Goal: Task Accomplishment & Management: Manage account settings

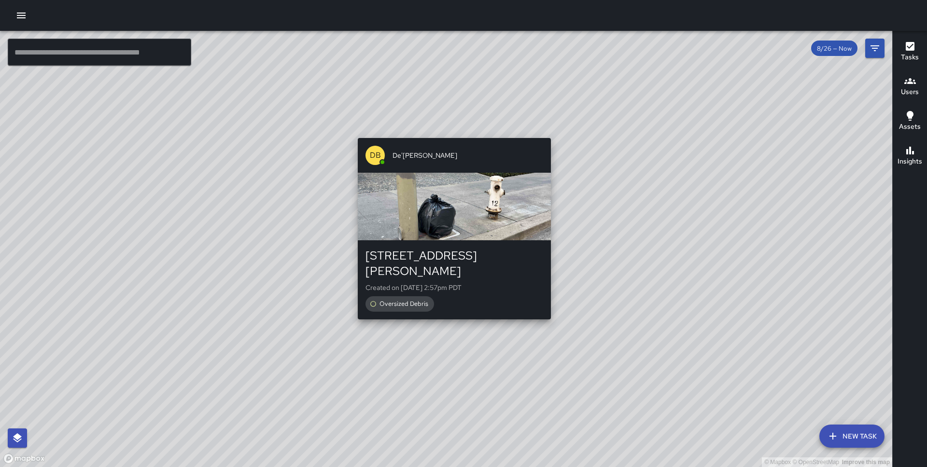
click at [448, 310] on div "© Mapbox © OpenStreetMap Improve this map DB De'[PERSON_NAME] [STREET_ADDRESS][…" at bounding box center [446, 249] width 892 height 436
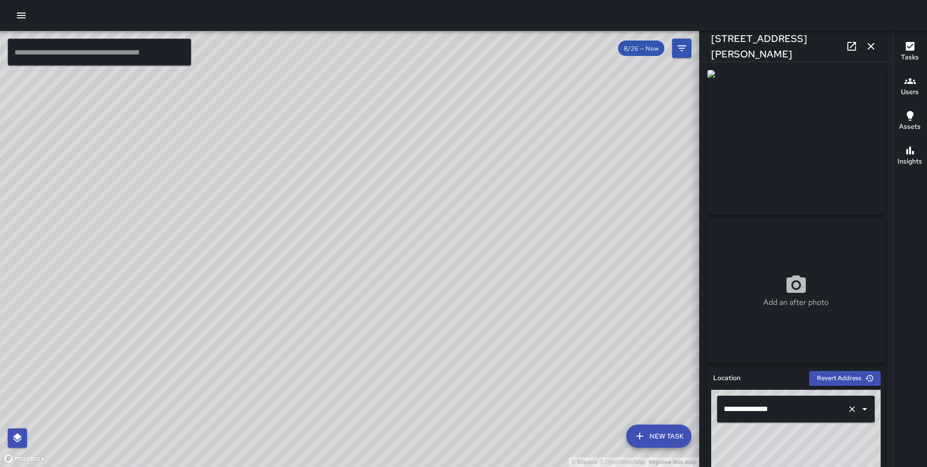
click at [735, 408] on input "**********" at bounding box center [782, 409] width 122 height 18
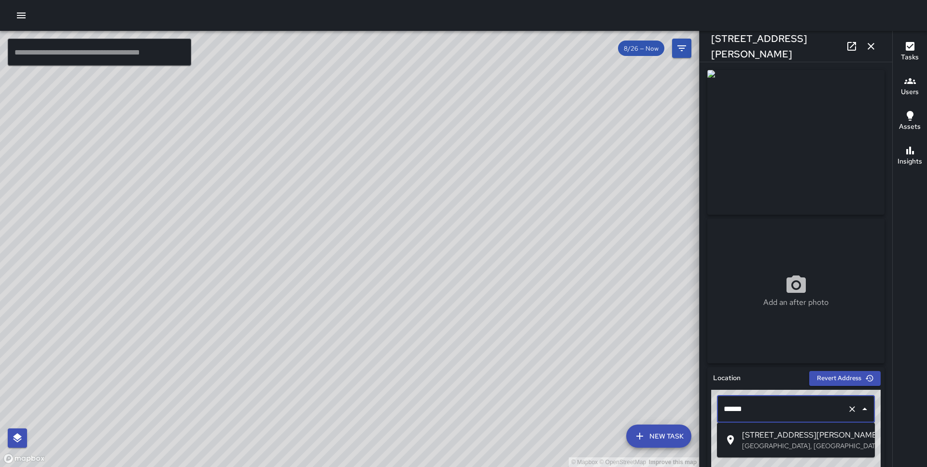
click at [752, 437] on span "[STREET_ADDRESS][PERSON_NAME]" at bounding box center [804, 436] width 125 height 12
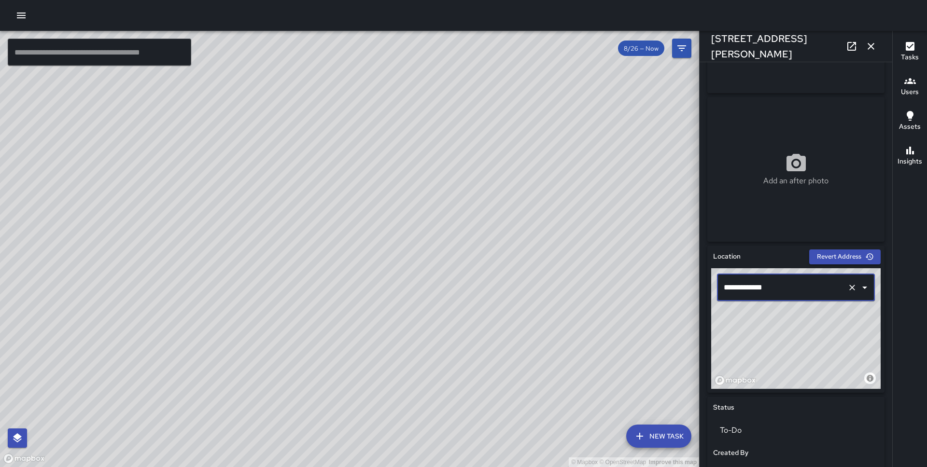
scroll to position [123, 0]
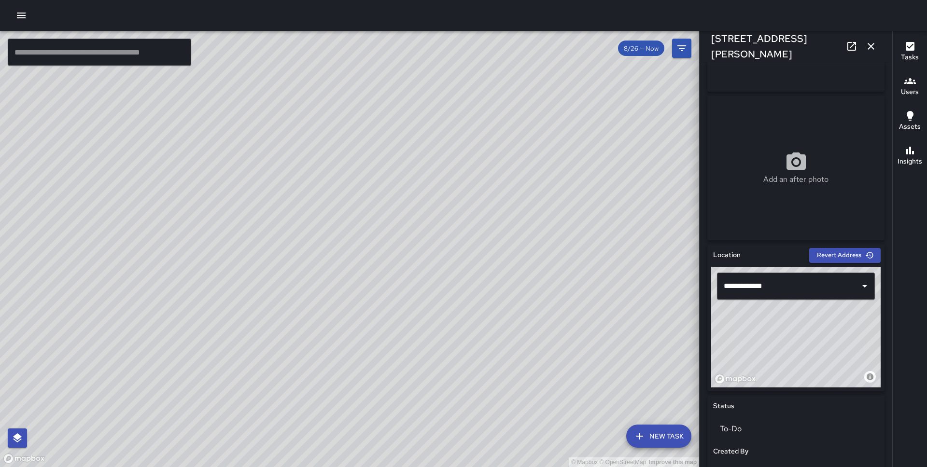
drag, startPoint x: 818, startPoint y: 342, endPoint x: 756, endPoint y: 391, distance: 78.7
click at [756, 391] on div "**********" at bounding box center [795, 317] width 177 height 147
click at [800, 337] on div "© Mapbox © OpenStreetMap Improve this map" at bounding box center [795, 327] width 169 height 121
drag, startPoint x: 819, startPoint y: 325, endPoint x: 819, endPoint y: 320, distance: 5.3
click at [819, 320] on div "© Mapbox © OpenStreetMap Improve this map" at bounding box center [795, 327] width 169 height 121
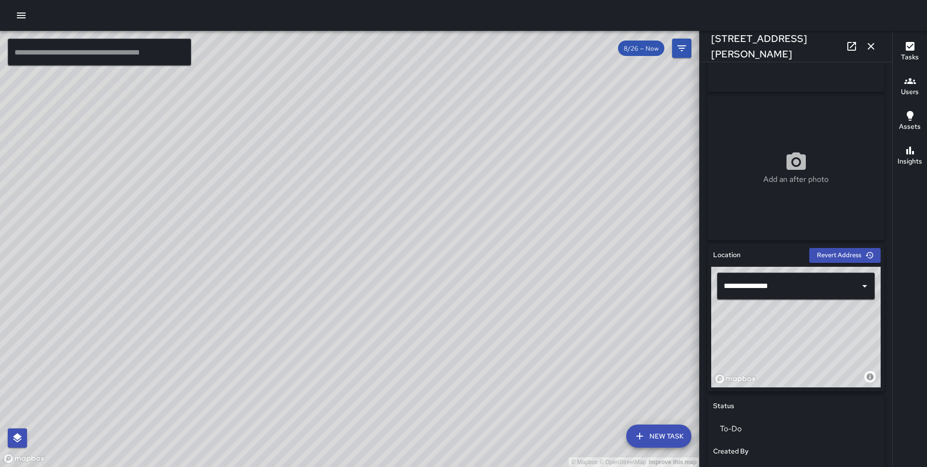
drag, startPoint x: 817, startPoint y: 326, endPoint x: 824, endPoint y: 321, distance: 8.9
click at [824, 321] on div "© Mapbox © OpenStreetMap Improve this map" at bounding box center [795, 327] width 169 height 121
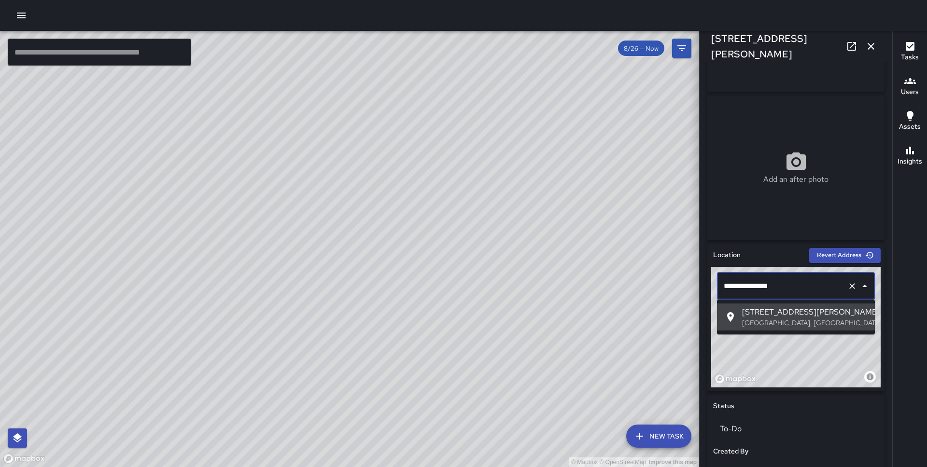
click at [733, 285] on input "**********" at bounding box center [782, 286] width 122 height 18
click at [744, 311] on span "[STREET_ADDRESS][PERSON_NAME]" at bounding box center [804, 313] width 125 height 12
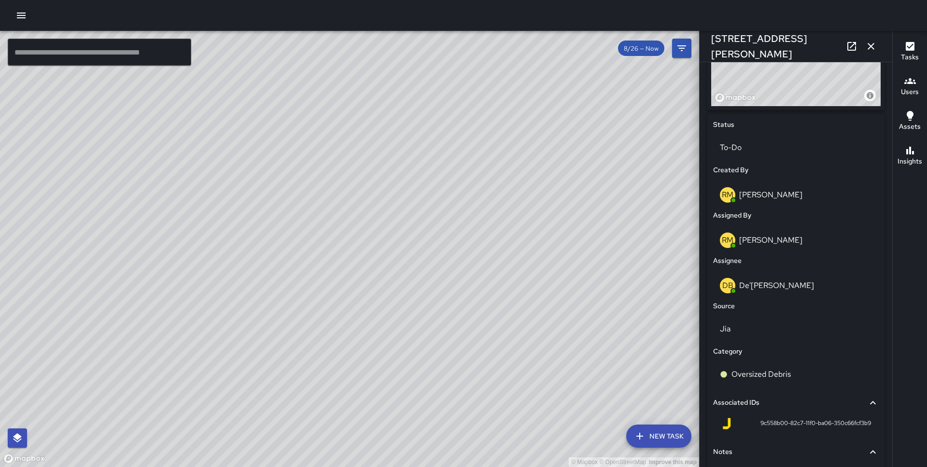
scroll to position [472, 0]
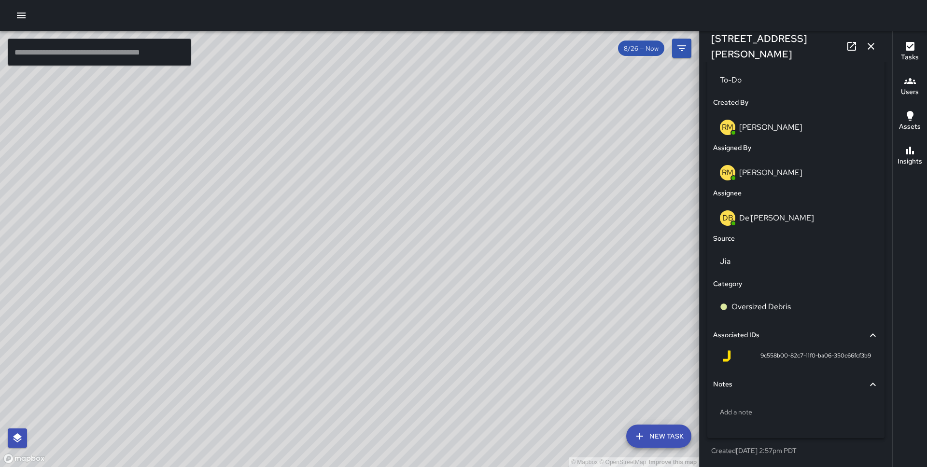
type input "**********"
click at [234, 300] on div "© Mapbox © OpenStreetMap Improve this map DB De'[PERSON_NAME] [GEOGRAPHIC_DATA]…" at bounding box center [349, 249] width 699 height 436
click at [760, 408] on p "Add a note" at bounding box center [796, 412] width 152 height 10
type textarea "**********"
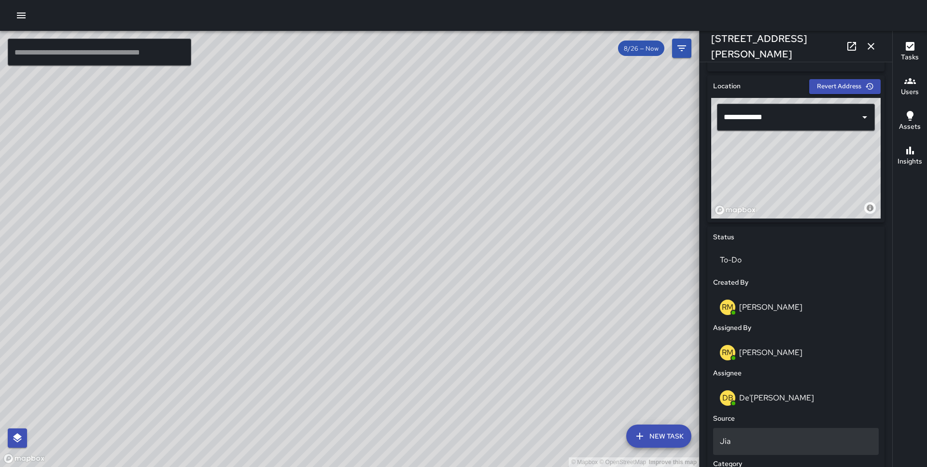
scroll to position [279, 0]
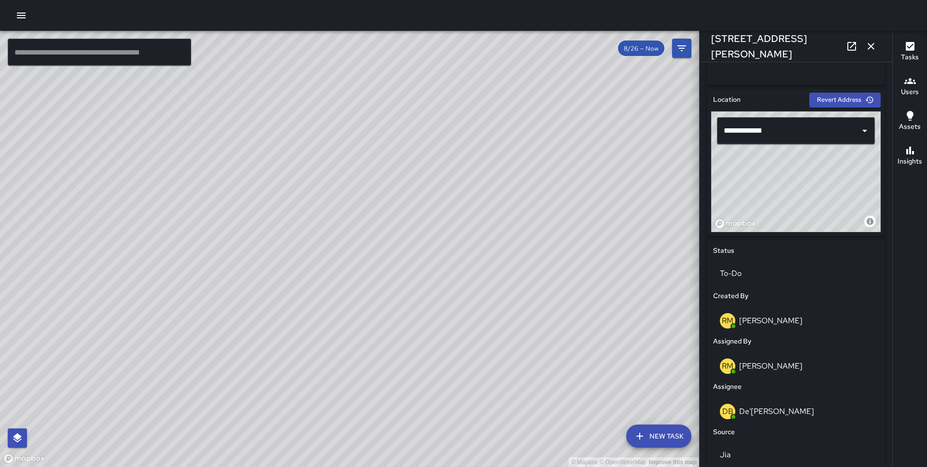
click at [873, 44] on icon "button" at bounding box center [871, 46] width 7 height 7
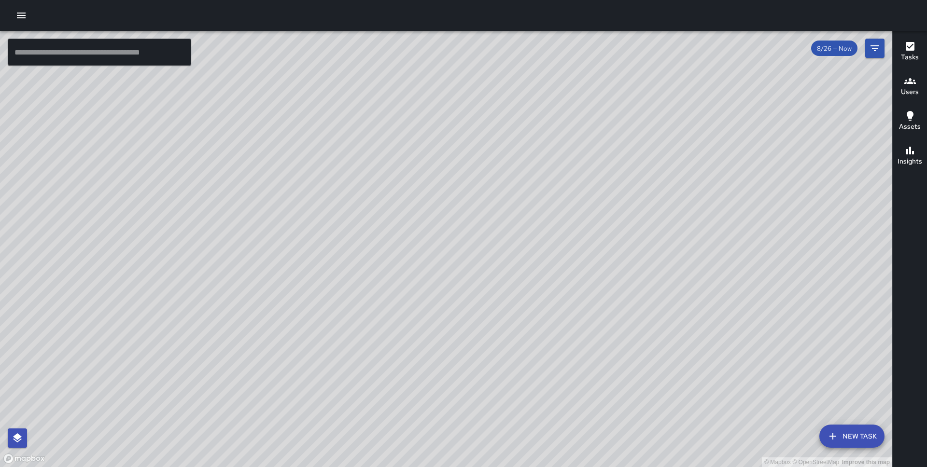
click at [507, 238] on div "© Mapbox © OpenStreetMap Improve this map DB De'[PERSON_NAME] [GEOGRAPHIC_DATA]…" at bounding box center [446, 249] width 892 height 436
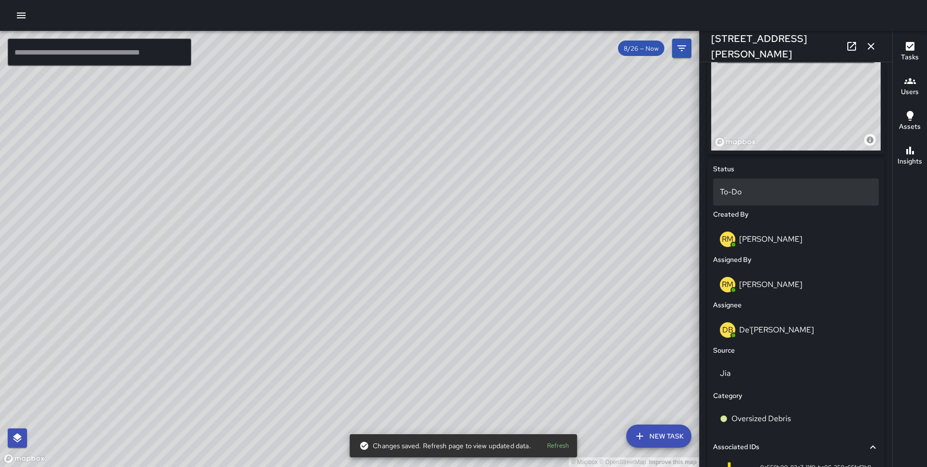
scroll to position [472, 0]
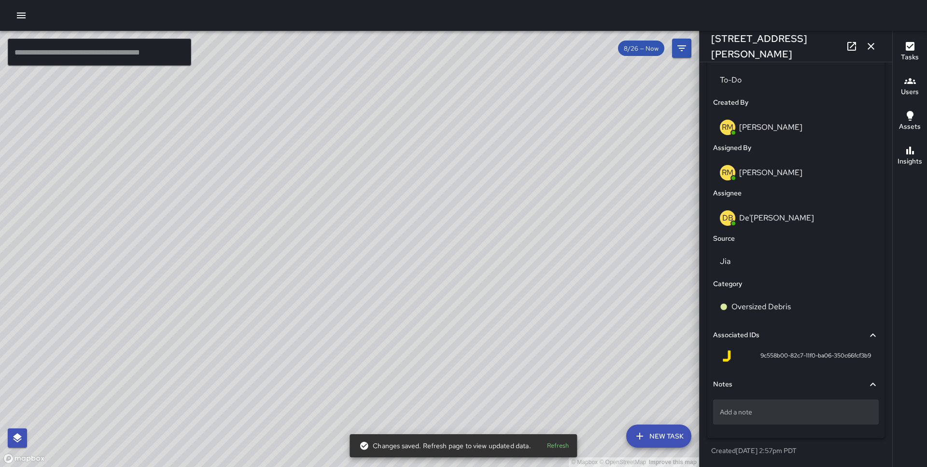
click at [756, 411] on p "Add a note" at bounding box center [796, 412] width 152 height 10
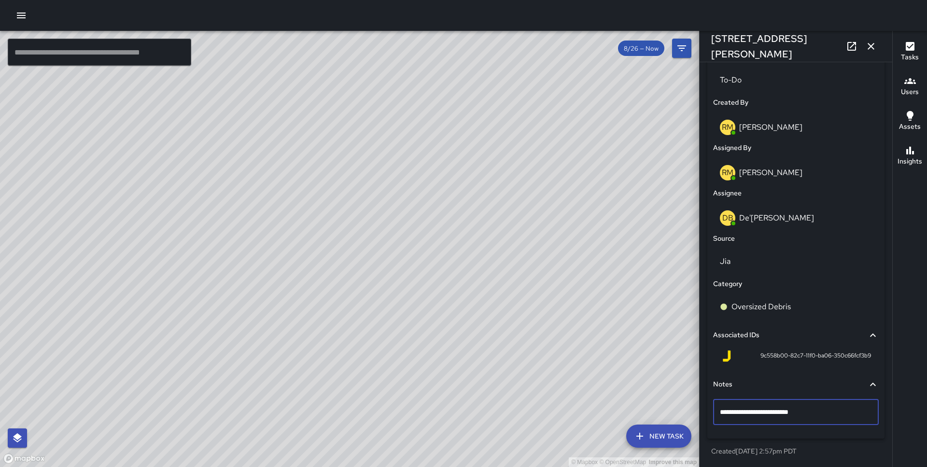
type textarea "**********"
click at [869, 41] on icon "button" at bounding box center [871, 47] width 12 height 12
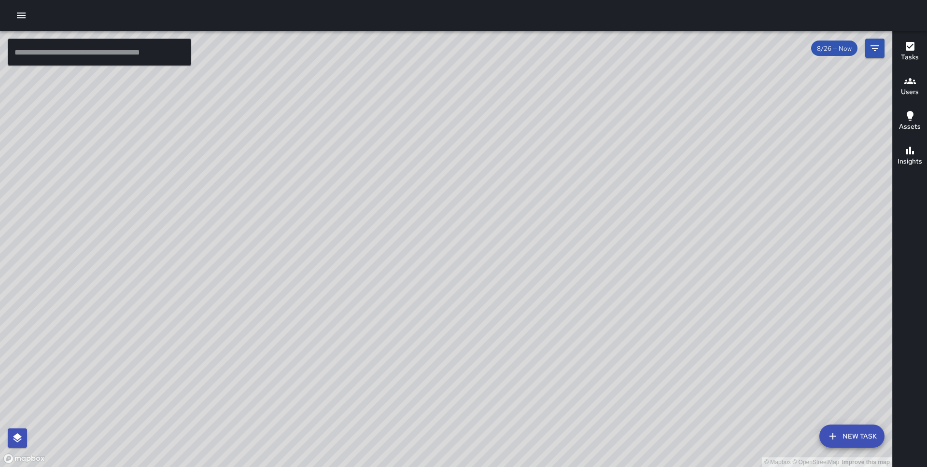
drag, startPoint x: 420, startPoint y: 171, endPoint x: 568, endPoint y: 157, distance: 149.3
click at [568, 157] on div "© Mapbox © OpenStreetMap Improve this map" at bounding box center [446, 249] width 892 height 436
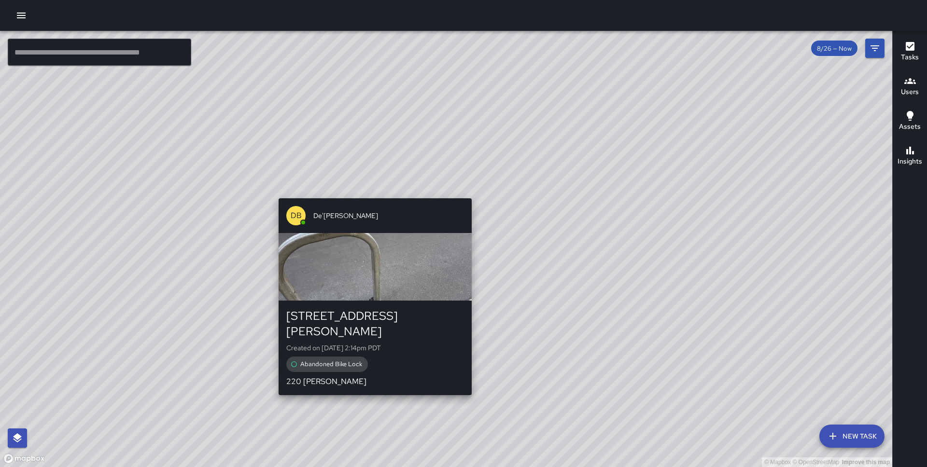
click at [372, 193] on div "© Mapbox © OpenStreetMap Improve this map DB De'[PERSON_NAME] [STREET_ADDRESS][…" at bounding box center [446, 249] width 892 height 436
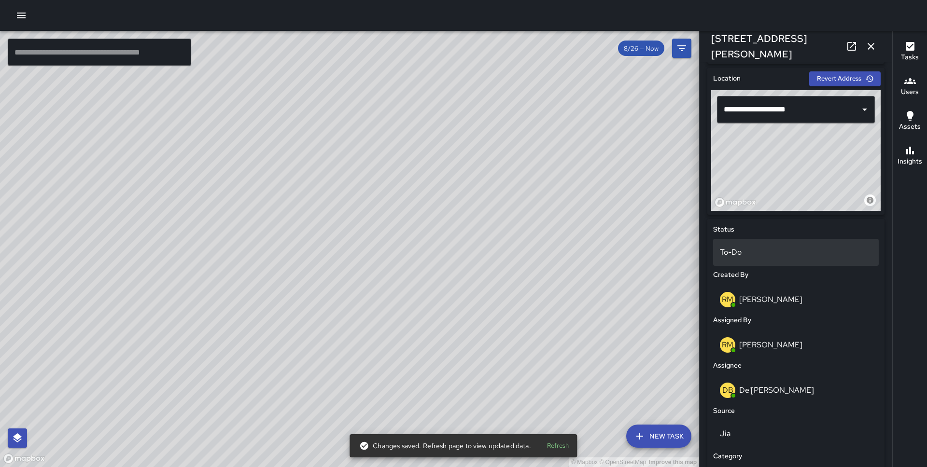
scroll to position [231, 0]
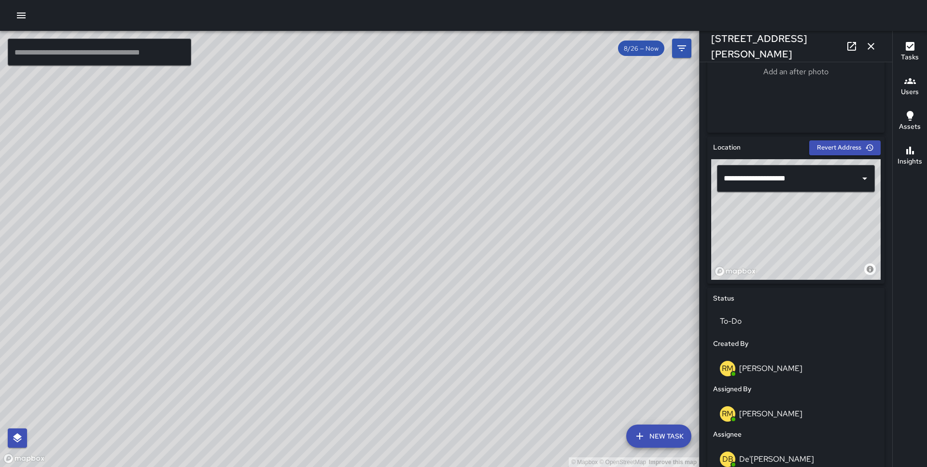
drag, startPoint x: 831, startPoint y: 232, endPoint x: 794, endPoint y: 243, distance: 38.3
click at [794, 243] on div "© Mapbox © OpenStreetMap Improve this map" at bounding box center [795, 219] width 169 height 121
type input "**********"
drag, startPoint x: 794, startPoint y: 243, endPoint x: 798, endPoint y: 222, distance: 21.1
click at [798, 222] on div "© Mapbox © OpenStreetMap Improve this map" at bounding box center [795, 219] width 169 height 121
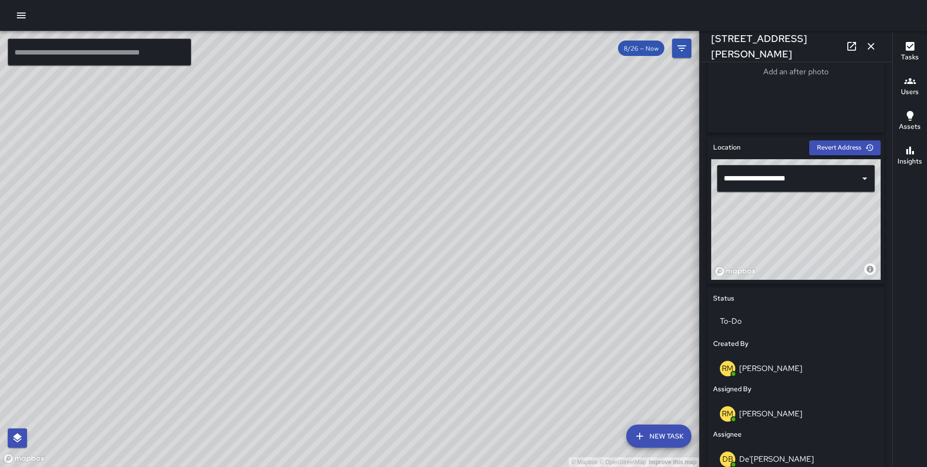
drag, startPoint x: 808, startPoint y: 237, endPoint x: 796, endPoint y: 225, distance: 16.4
click at [796, 225] on div "© Mapbox © OpenStreetMap Improve this map" at bounding box center [795, 219] width 169 height 121
drag, startPoint x: 822, startPoint y: 231, endPoint x: 815, endPoint y: 204, distance: 27.9
click at [815, 204] on div "© Mapbox © OpenStreetMap Improve this map" at bounding box center [795, 219] width 169 height 121
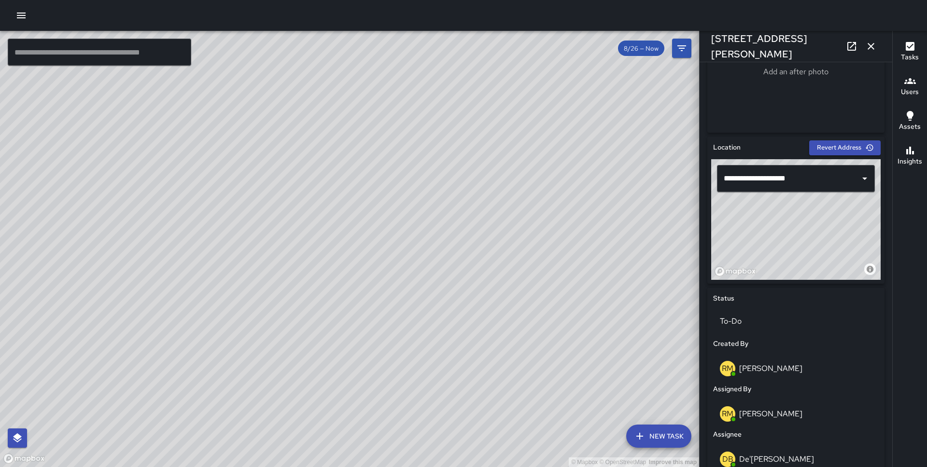
drag, startPoint x: 815, startPoint y: 204, endPoint x: 834, endPoint y: 239, distance: 40.0
click at [834, 239] on div "© Mapbox © OpenStreetMap Improve this map" at bounding box center [795, 219] width 169 height 121
click at [867, 46] on icon "button" at bounding box center [871, 47] width 12 height 12
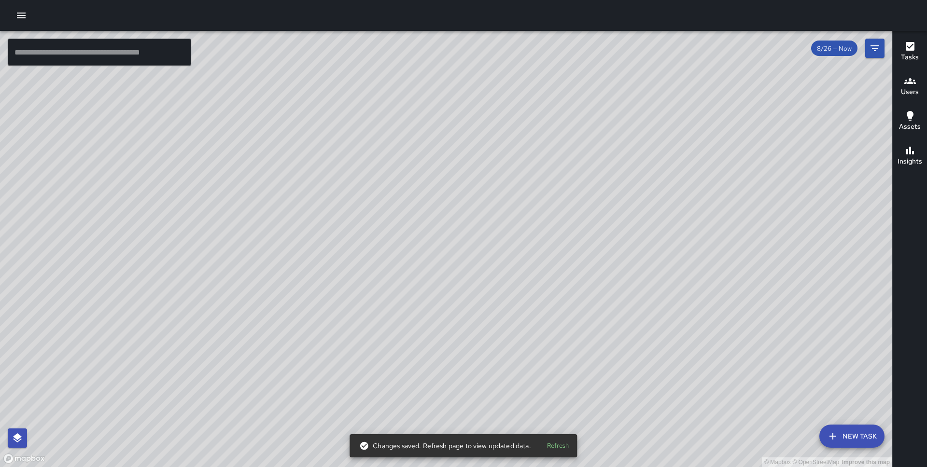
drag, startPoint x: 178, startPoint y: 198, endPoint x: 181, endPoint y: 365, distance: 167.1
click at [181, 365] on div "© Mapbox © OpenStreetMap Improve this map" at bounding box center [446, 249] width 892 height 436
drag, startPoint x: 296, startPoint y: 124, endPoint x: 339, endPoint y: 253, distance: 136.9
click at [339, 253] on div "© Mapbox © OpenStreetMap Improve this map" at bounding box center [446, 249] width 892 height 436
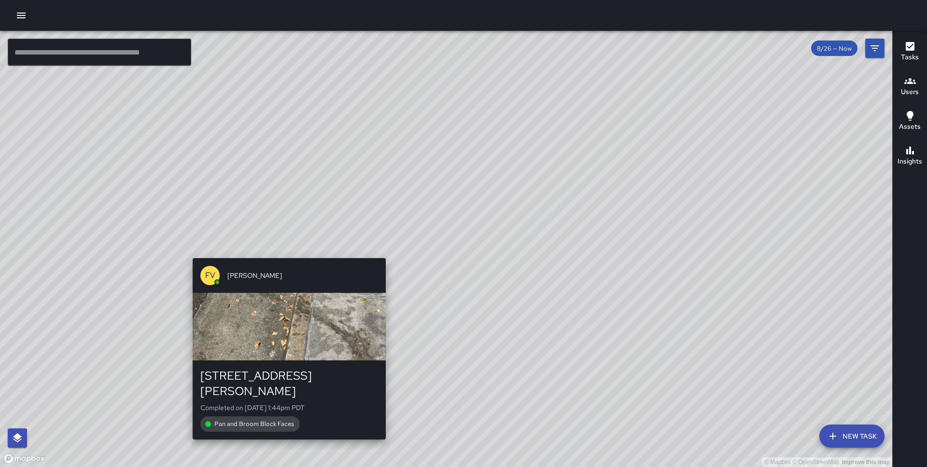
click at [288, 252] on div "© Mapbox © OpenStreetMap Improve this map FV [PERSON_NAME] [STREET_ADDRESS][PER…" at bounding box center [446, 249] width 892 height 436
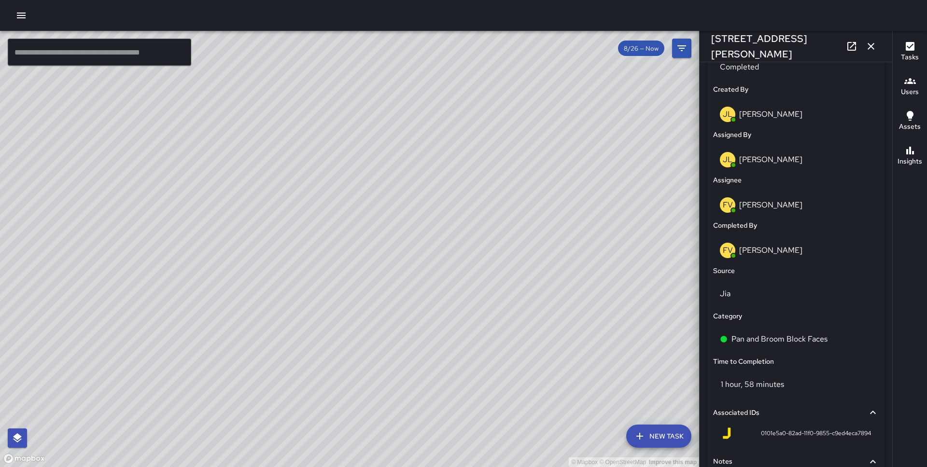
scroll to position [483, 0]
click at [371, 246] on div "© Mapbox © OpenStreetMap Improve this map FV [PERSON_NAME] [STREET_ADDRESS][PER…" at bounding box center [349, 249] width 699 height 436
click at [376, 246] on div "© Mapbox © OpenStreetMap Improve this map FV [PERSON_NAME] [STREET_ADDRESS][PER…" at bounding box center [349, 249] width 699 height 436
click at [376, 235] on div "© Mapbox © OpenStreetMap Improve this map" at bounding box center [349, 249] width 699 height 436
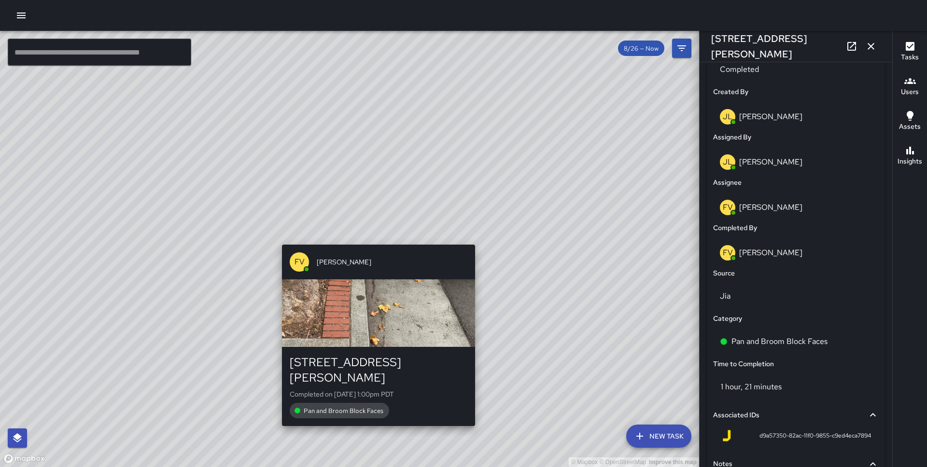
click at [374, 238] on div "© Mapbox © OpenStreetMap Improve this map FV [PERSON_NAME] [STREET_ADDRESS][PER…" at bounding box center [349, 249] width 699 height 436
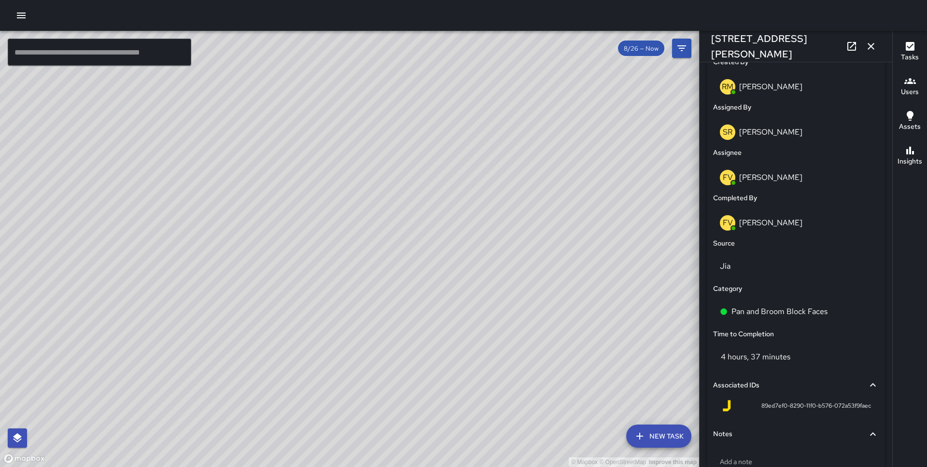
scroll to position [576, 0]
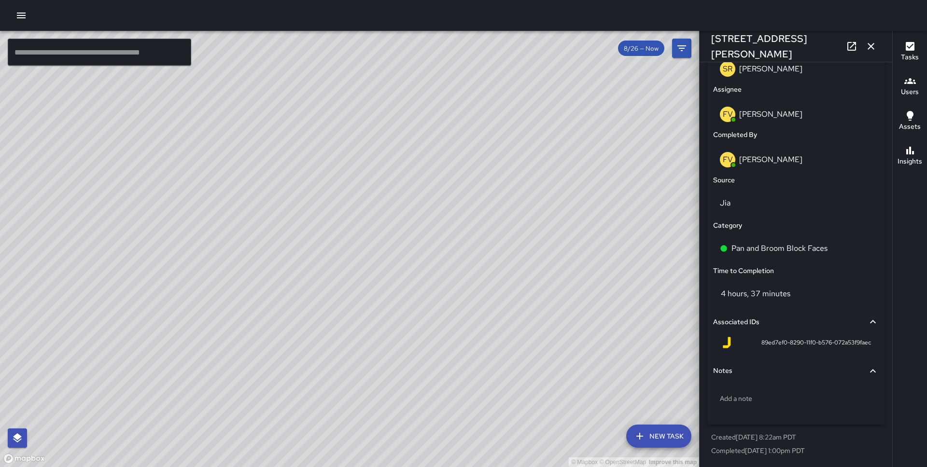
click at [243, 261] on div "© Mapbox © OpenStreetMap Improve this map FV [PERSON_NAME] [STREET_ADDRESS][PER…" at bounding box center [349, 249] width 699 height 436
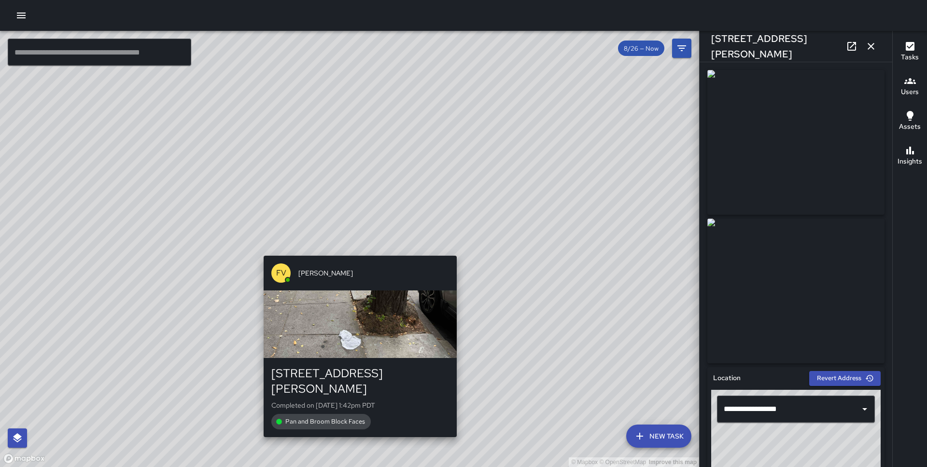
click at [359, 250] on div "© Mapbox © OpenStreetMap Improve this map FV [PERSON_NAME] [STREET_ADDRESS][PER…" at bounding box center [349, 249] width 699 height 436
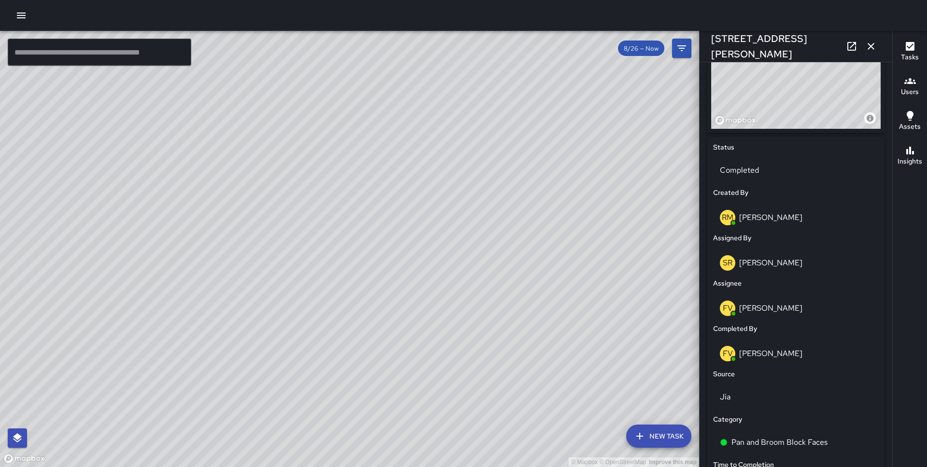
scroll to position [576, 0]
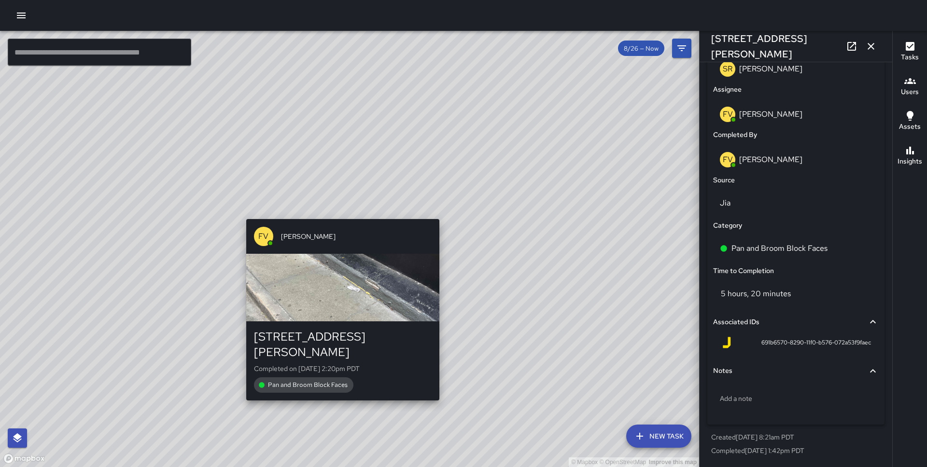
click at [339, 213] on div "© Mapbox © OpenStreetMap Improve this map FV [PERSON_NAME] [STREET_ADDRESS][PER…" at bounding box center [349, 249] width 699 height 436
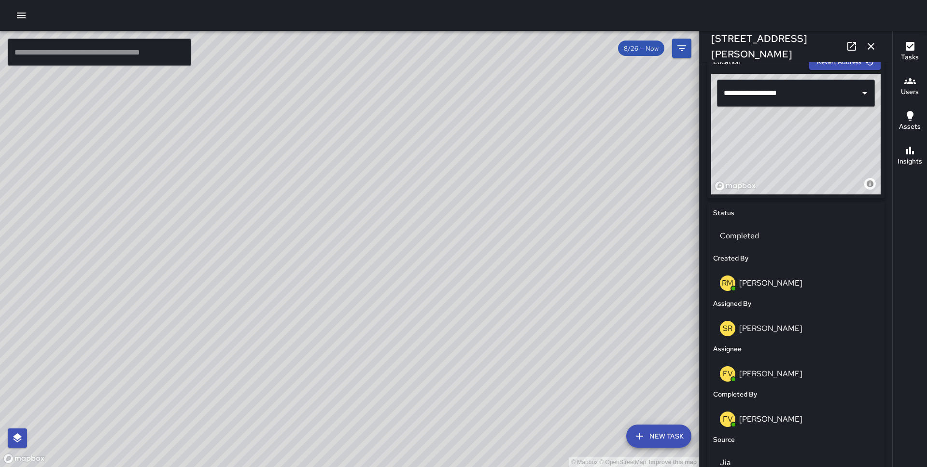
scroll to position [0, 0]
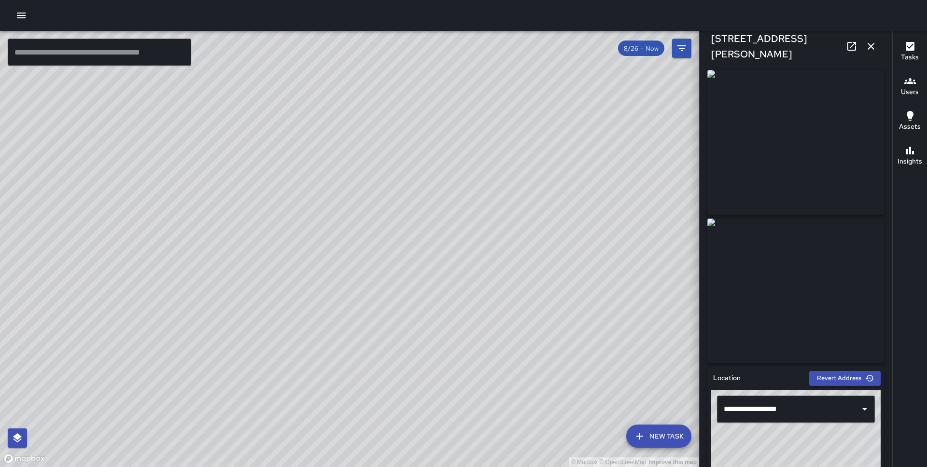
click at [321, 243] on div "© Mapbox © OpenStreetMap Improve this map FV [PERSON_NAME] [STREET_ADDRESS][PER…" at bounding box center [349, 249] width 699 height 436
click at [354, 221] on div "© Mapbox © OpenStreetMap Improve this map FV [PERSON_NAME] [STREET_ADDRESS][PER…" at bounding box center [349, 249] width 699 height 436
click at [867, 44] on icon "button" at bounding box center [871, 47] width 12 height 12
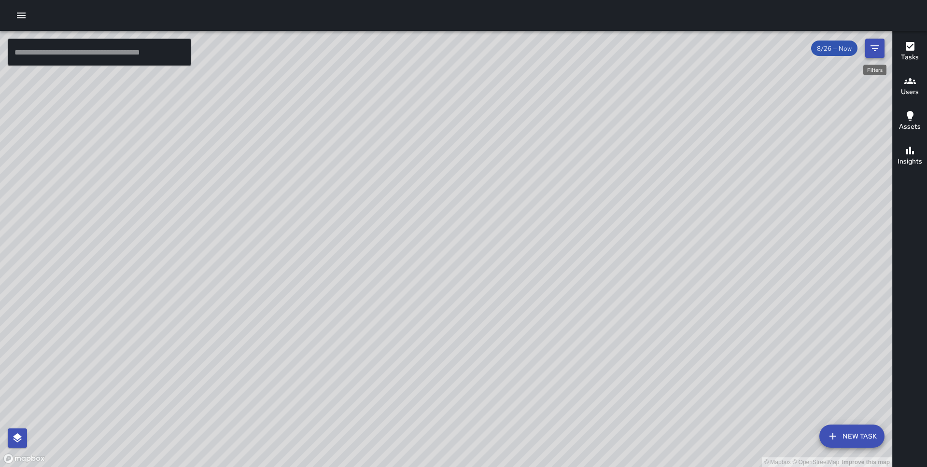
click at [877, 49] on icon "Filters" at bounding box center [875, 48] width 12 height 12
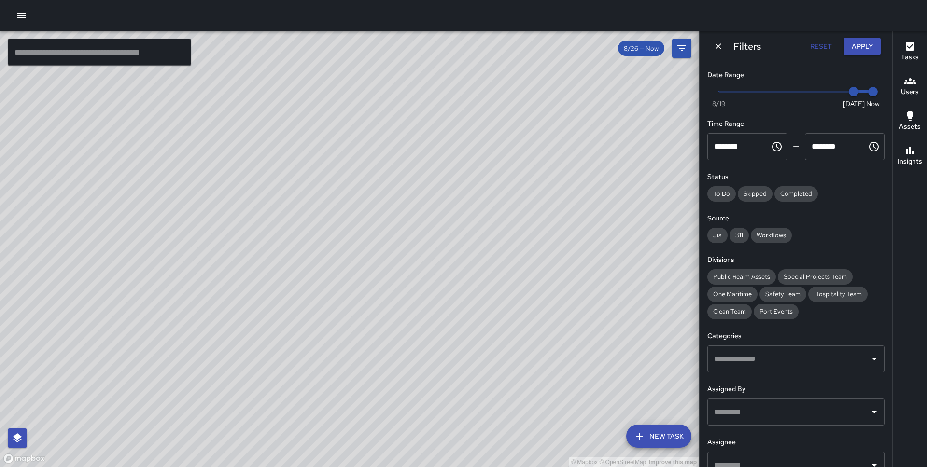
type input "*"
click at [831, 94] on span "Now [DATE] [DATE] 3:07 pm" at bounding box center [796, 91] width 154 height 14
click at [862, 54] on button "Apply" at bounding box center [862, 47] width 37 height 18
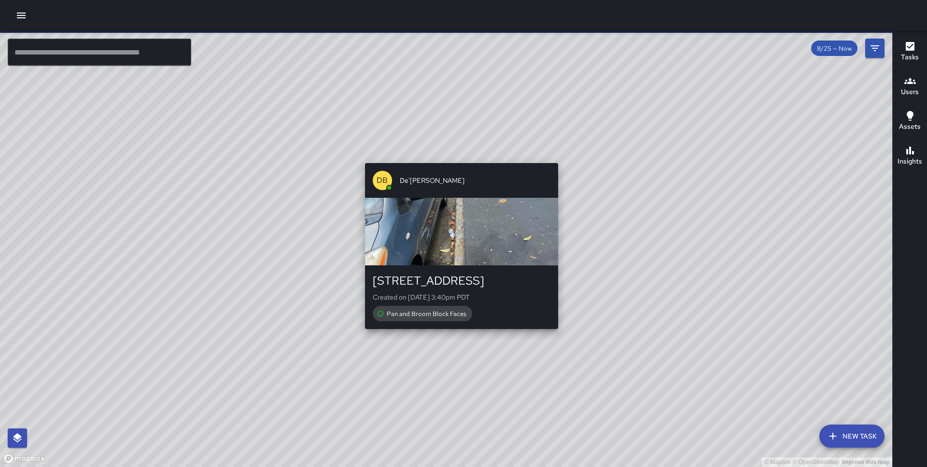
click at [553, 158] on div "© Mapbox © OpenStreetMap Improve this map DB De'[PERSON_NAME] [STREET_ADDRESS] …" at bounding box center [446, 249] width 892 height 436
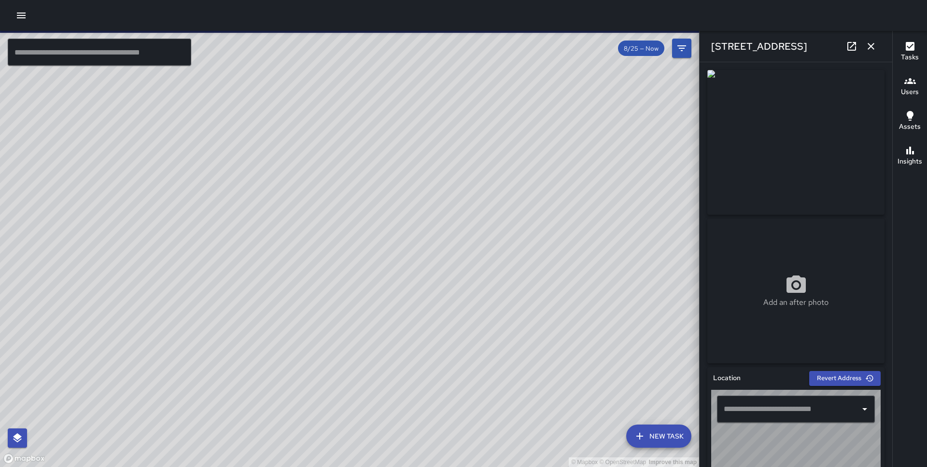
type input "**********"
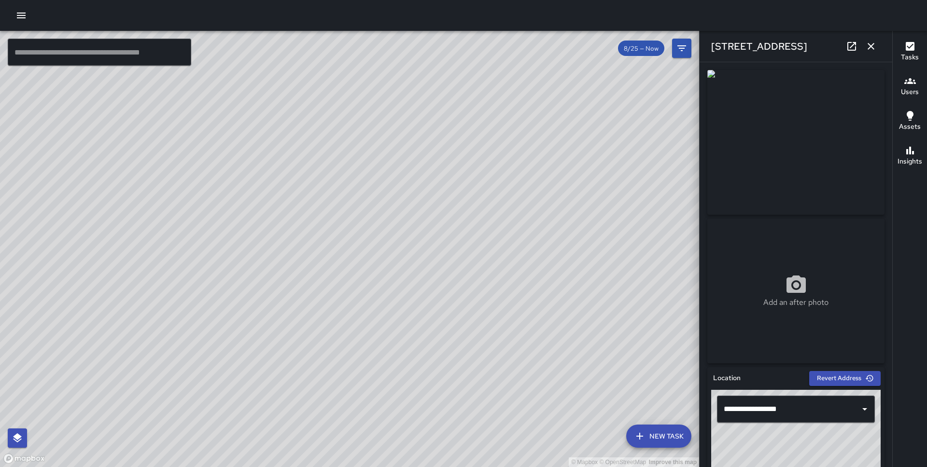
click at [868, 42] on icon "button" at bounding box center [871, 47] width 12 height 12
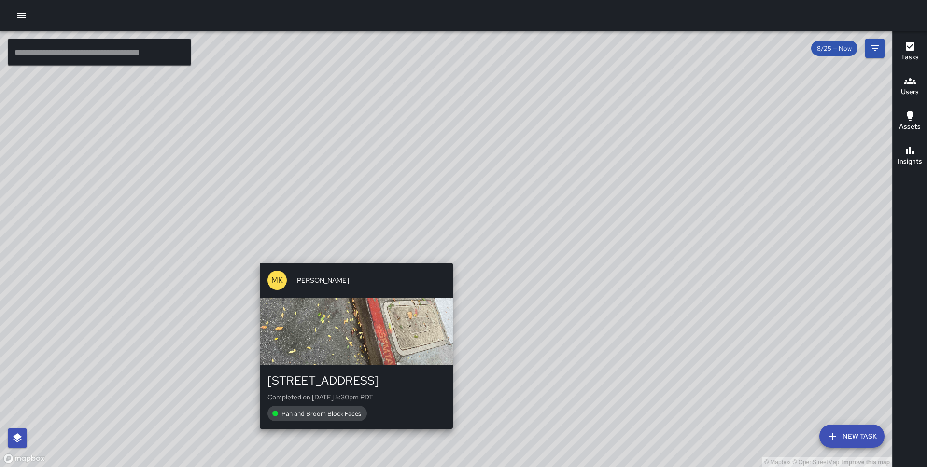
click at [449, 257] on div "© Mapbox © OpenStreetMap Improve this map MK [PERSON_NAME] [STREET_ADDRESS] Com…" at bounding box center [446, 249] width 892 height 436
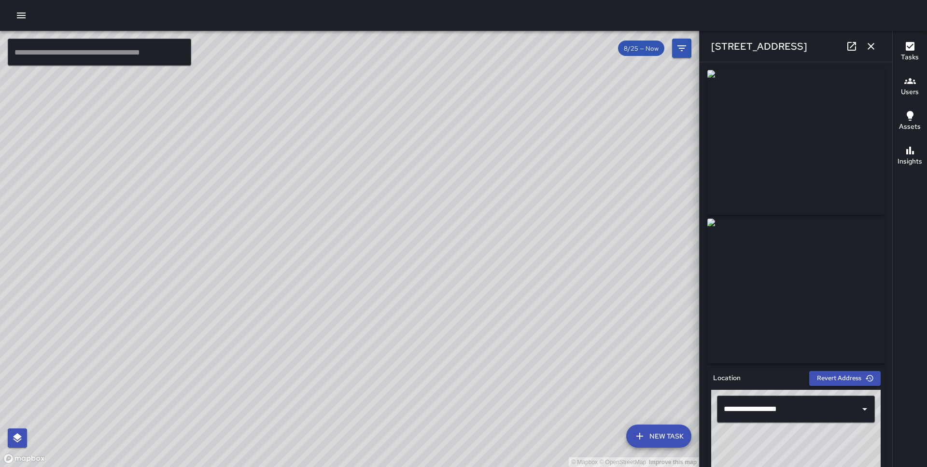
scroll to position [576, 0]
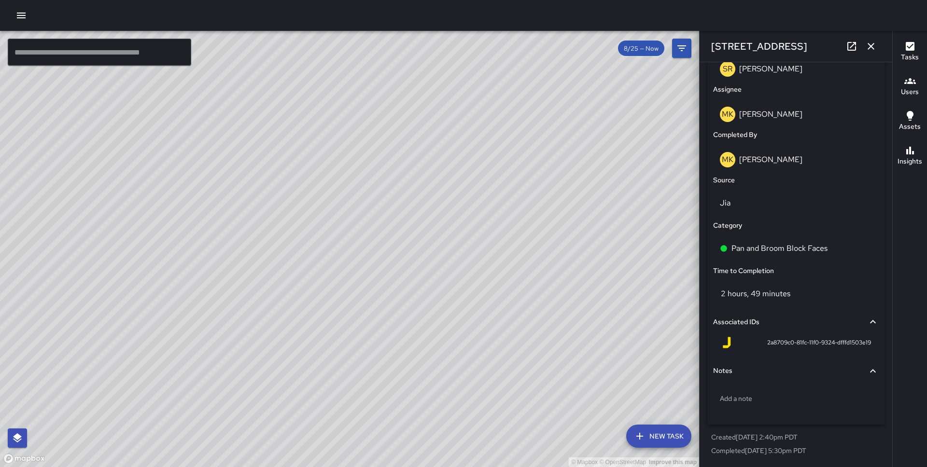
click at [346, 237] on div "© Mapbox © OpenStreetMap Improve this map" at bounding box center [349, 249] width 699 height 436
click at [345, 240] on div "© Mapbox © OpenStreetMap Improve this map DB De'[PERSON_NAME] [STREET_ADDRESS] …" at bounding box center [349, 249] width 699 height 436
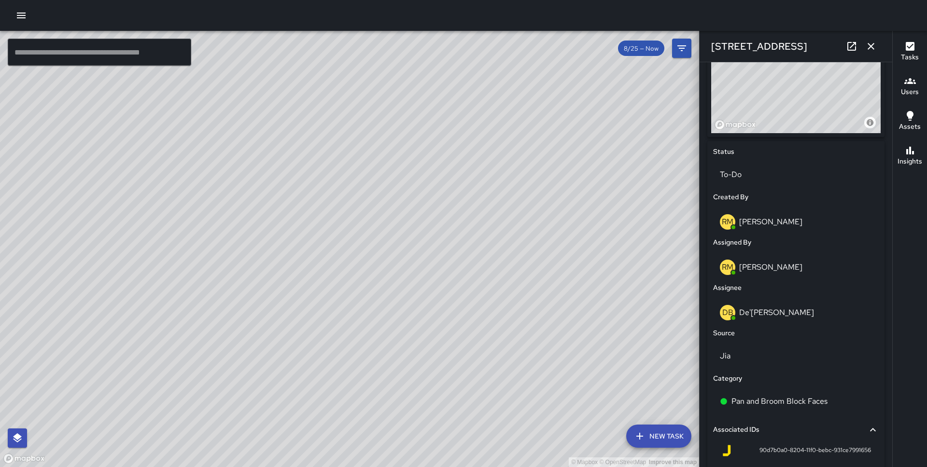
scroll to position [366, 0]
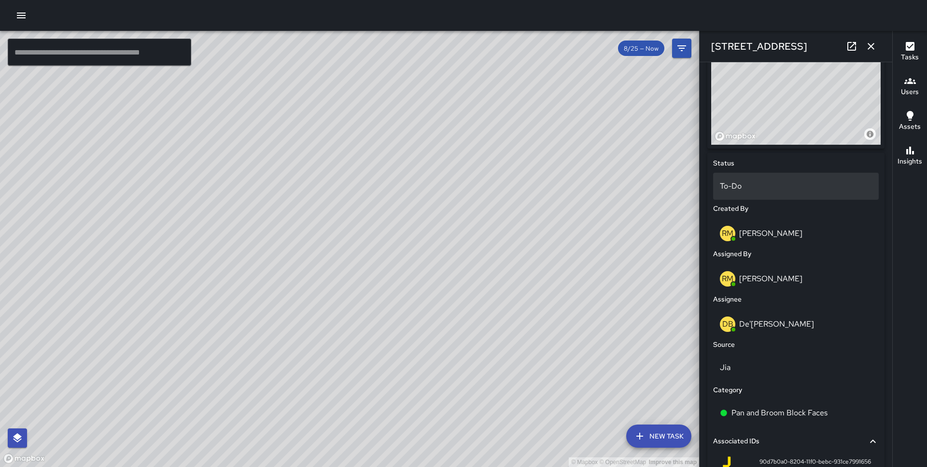
click at [772, 190] on p "To-Do" at bounding box center [796, 187] width 152 height 12
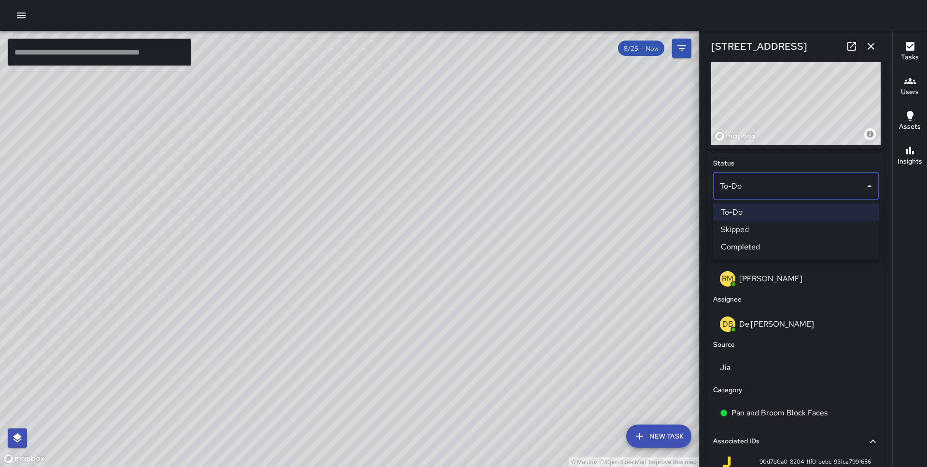
click at [769, 244] on li "Completed" at bounding box center [796, 246] width 166 height 17
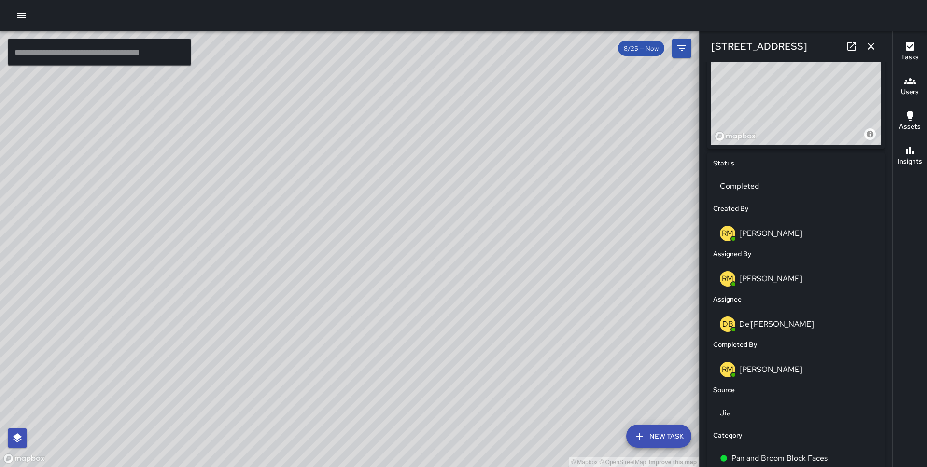
click at [872, 47] on icon "button" at bounding box center [871, 46] width 7 height 7
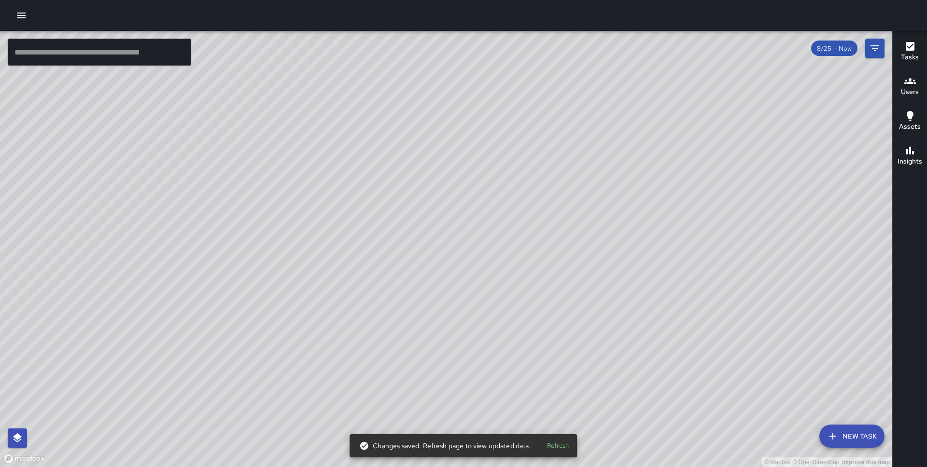
drag, startPoint x: 505, startPoint y: 344, endPoint x: 277, endPoint y: 40, distance: 380.0
click at [277, 40] on div "© Mapbox © OpenStreetMap Improve this map" at bounding box center [446, 249] width 892 height 436
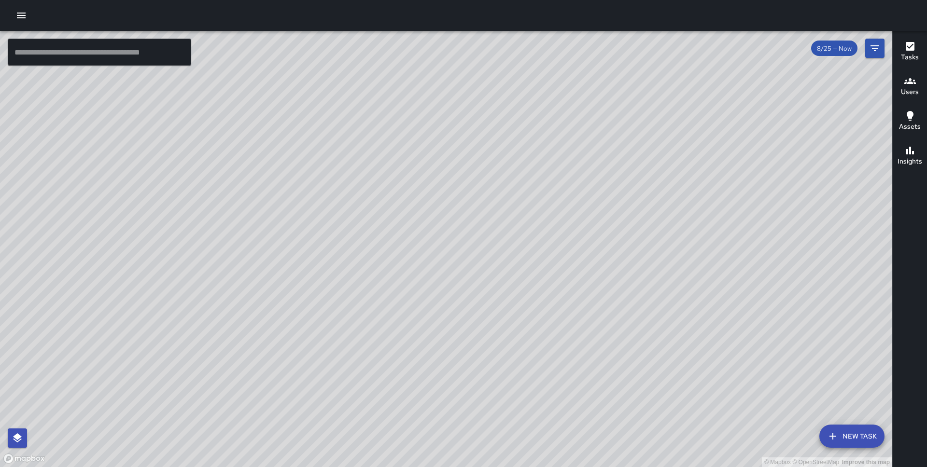
drag, startPoint x: 477, startPoint y: 294, endPoint x: 438, endPoint y: 33, distance: 264.4
click at [438, 33] on div "© Mapbox © OpenStreetMap Improve this map" at bounding box center [446, 249] width 892 height 436
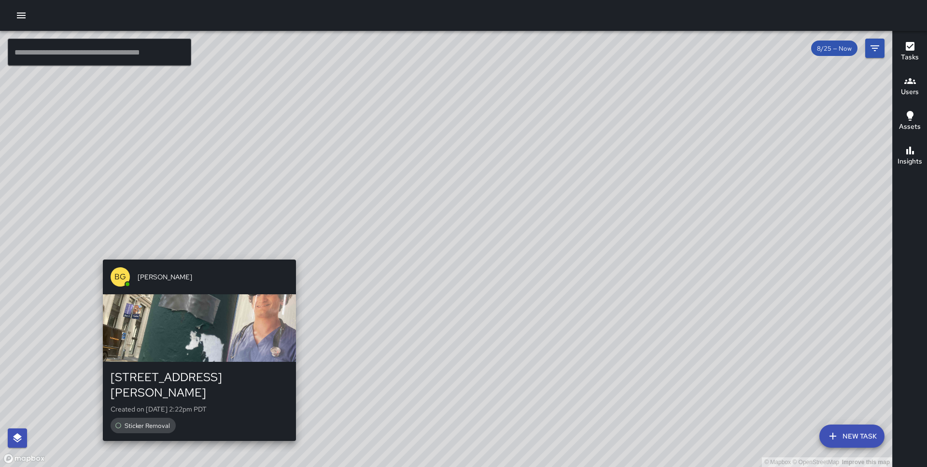
click at [195, 254] on div "© Mapbox © OpenStreetMap Improve this map BG [PERSON_NAME] [STREET_ADDRESS][PER…" at bounding box center [446, 249] width 892 height 436
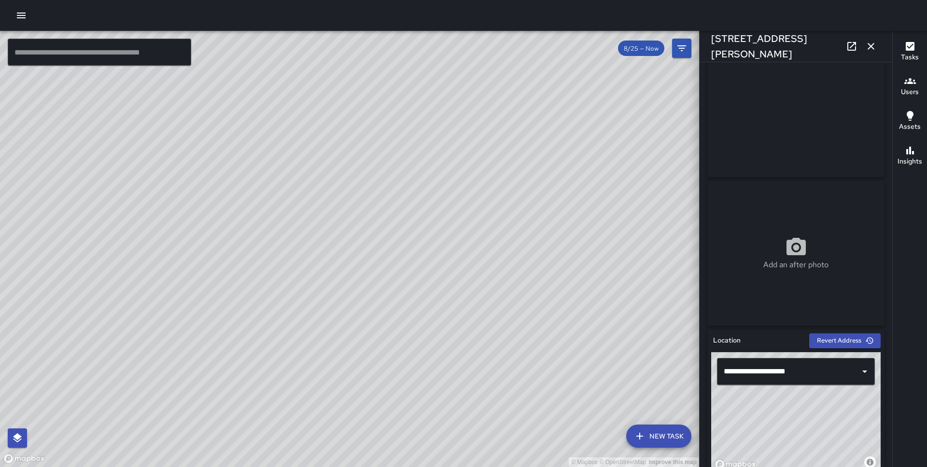
scroll to position [0, 0]
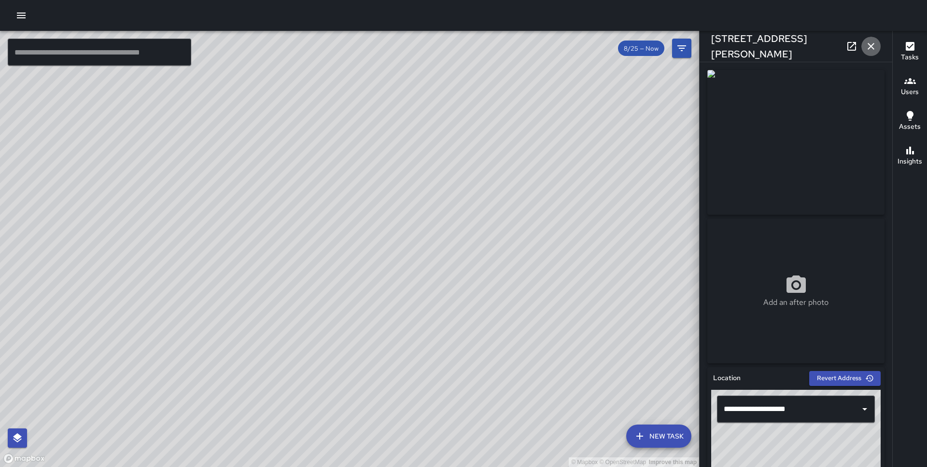
click at [865, 46] on icon "button" at bounding box center [871, 47] width 12 height 12
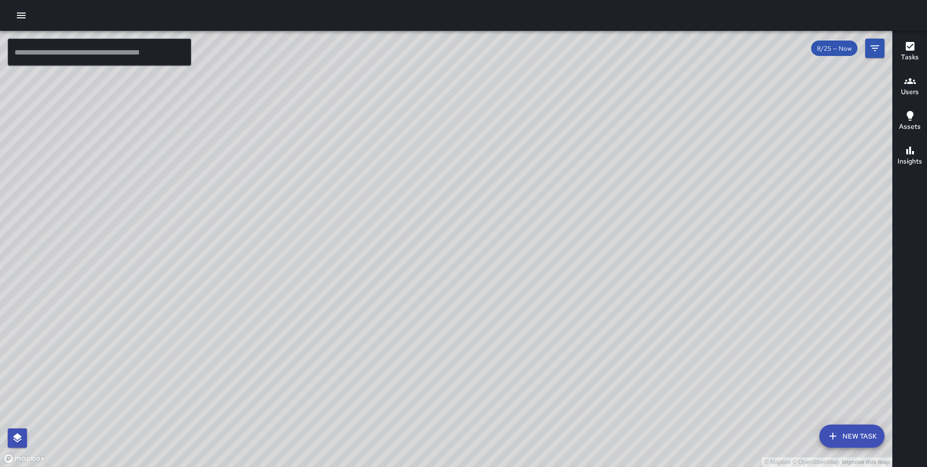
click at [17, 12] on icon "button" at bounding box center [21, 16] width 12 height 12
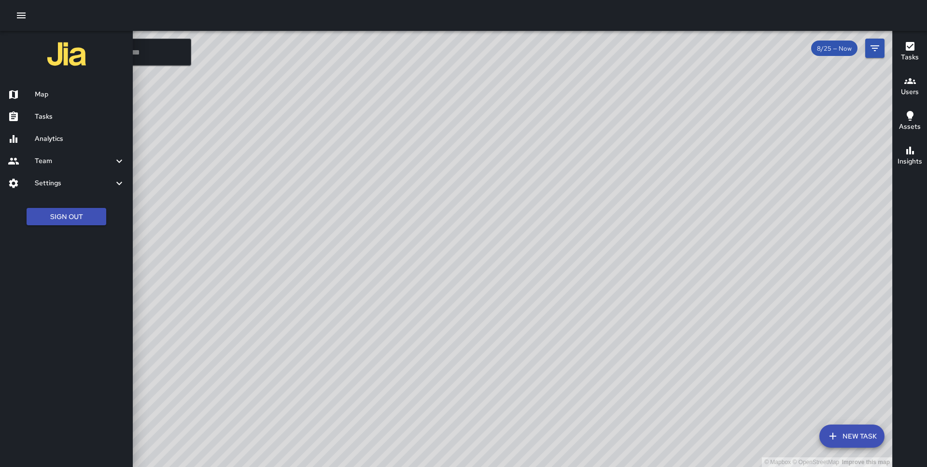
click at [69, 139] on h6 "Analytics" at bounding box center [80, 139] width 90 height 11
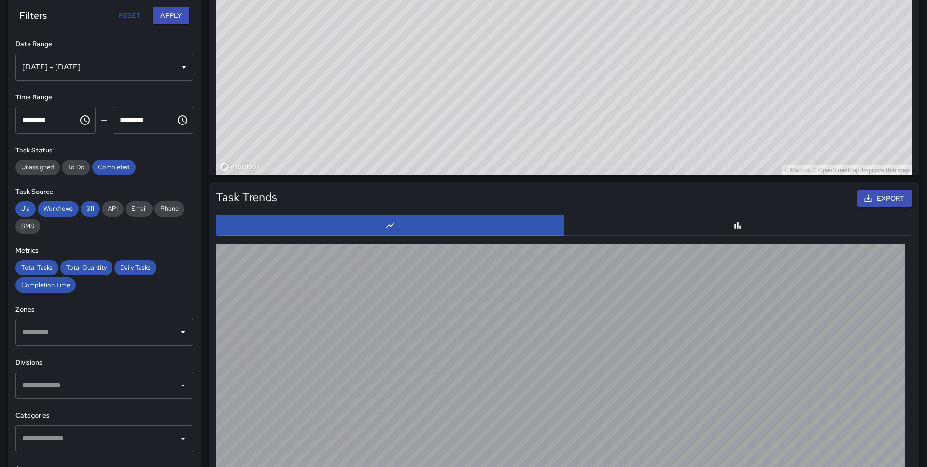
scroll to position [900, 0]
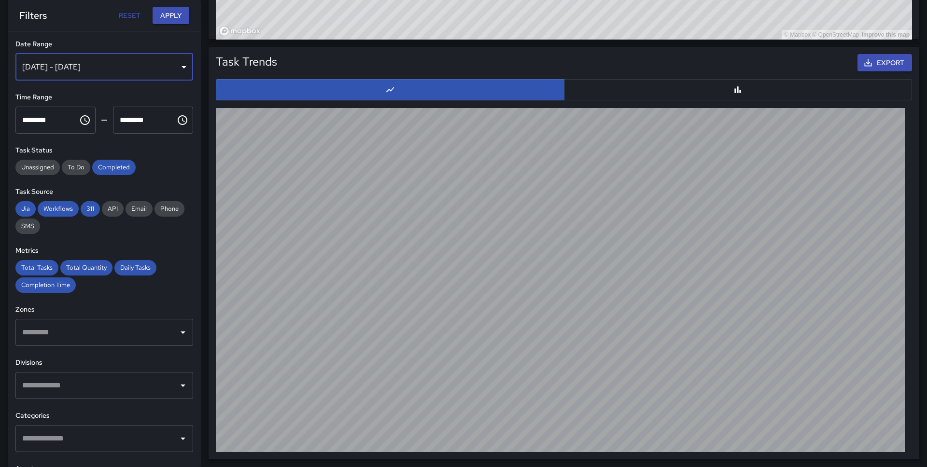
click at [179, 73] on div "[DATE] - [DATE]" at bounding box center [104, 67] width 178 height 27
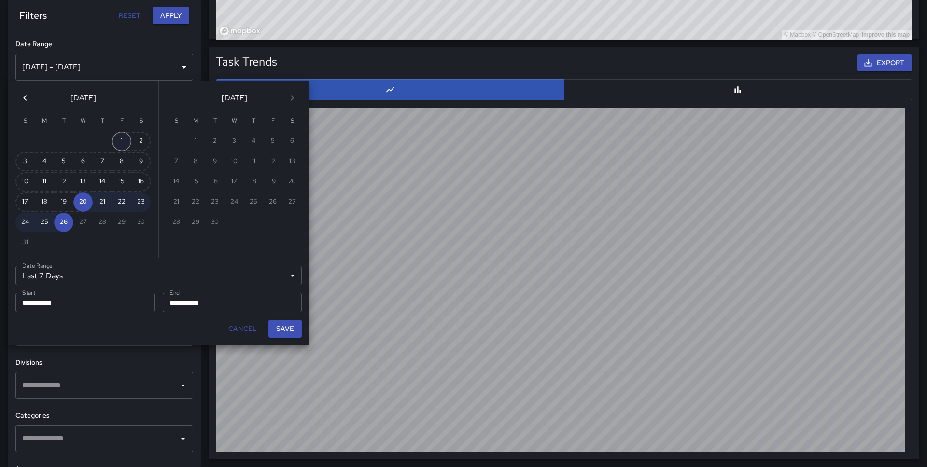
click at [121, 138] on button "1" at bounding box center [121, 141] width 19 height 19
type input "******"
type input "**********"
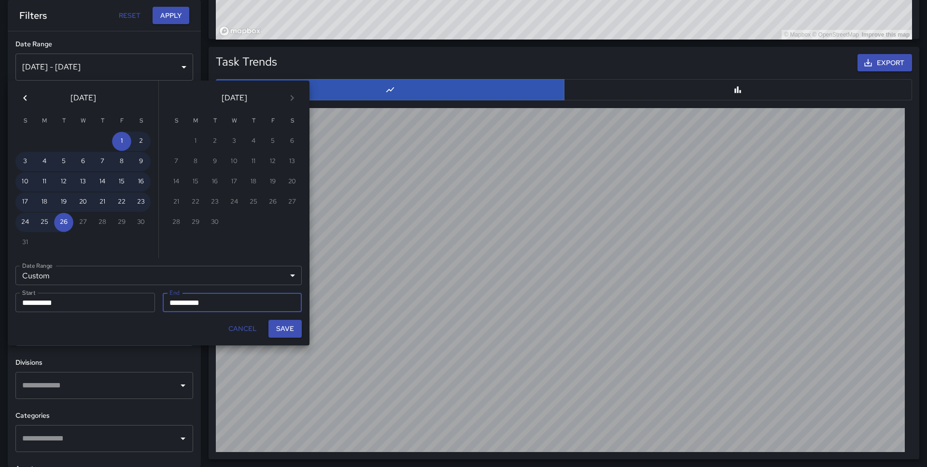
click at [285, 319] on div "Save" at bounding box center [285, 329] width 41 height 26
click at [285, 320] on button "Save" at bounding box center [284, 329] width 33 height 18
type input "**********"
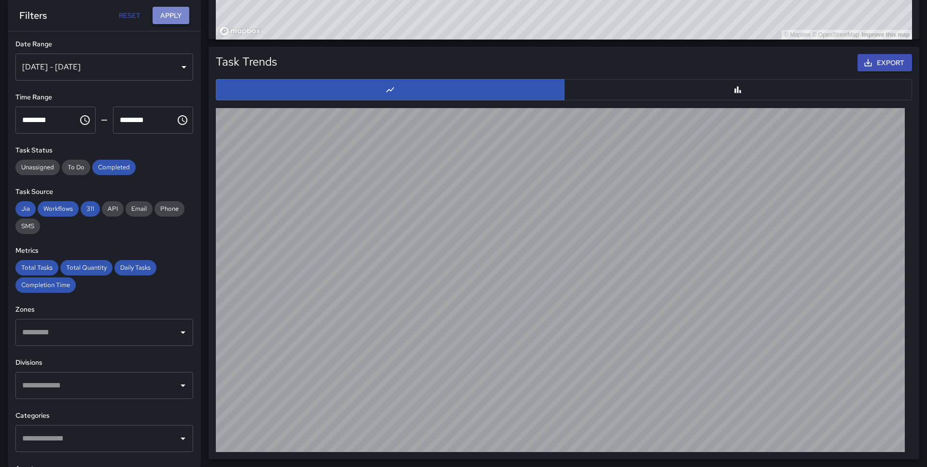
click at [168, 24] on button "Apply" at bounding box center [171, 16] width 37 height 18
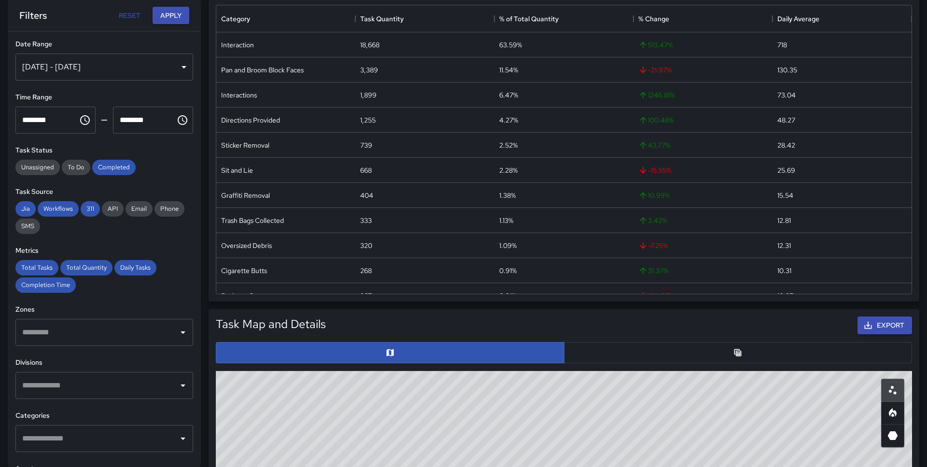
scroll to position [0, 0]
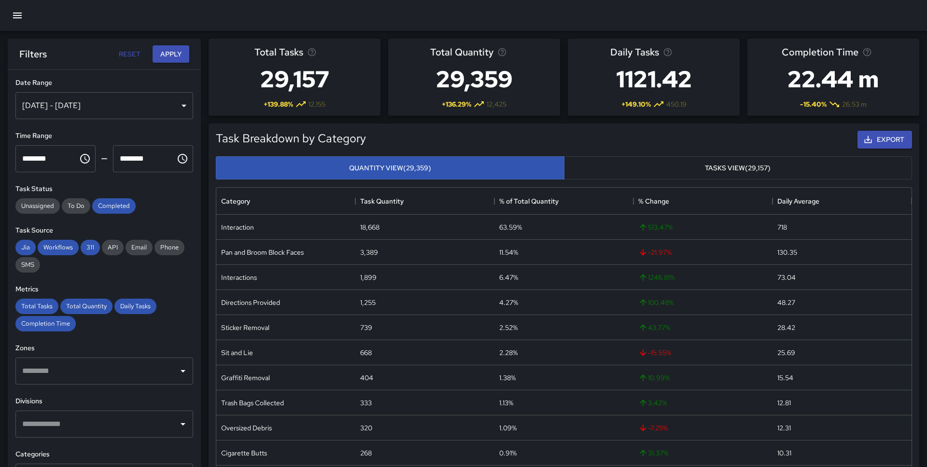
click at [12, 5] on button "button" at bounding box center [17, 15] width 23 height 23
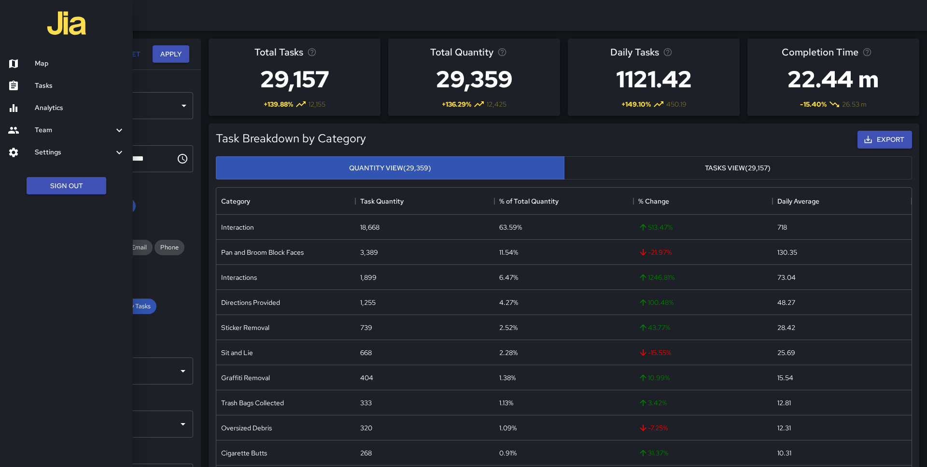
click at [35, 62] on h6 "Map" at bounding box center [80, 63] width 90 height 11
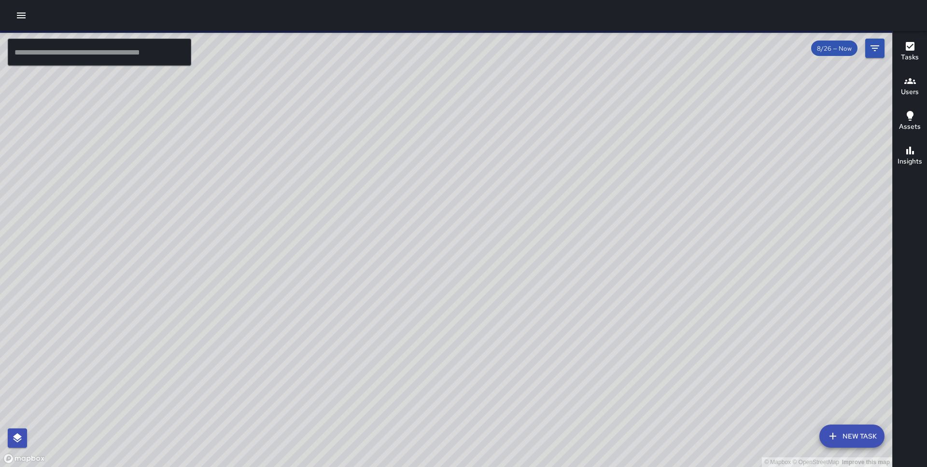
click at [873, 47] on icon "Filters" at bounding box center [875, 48] width 12 height 12
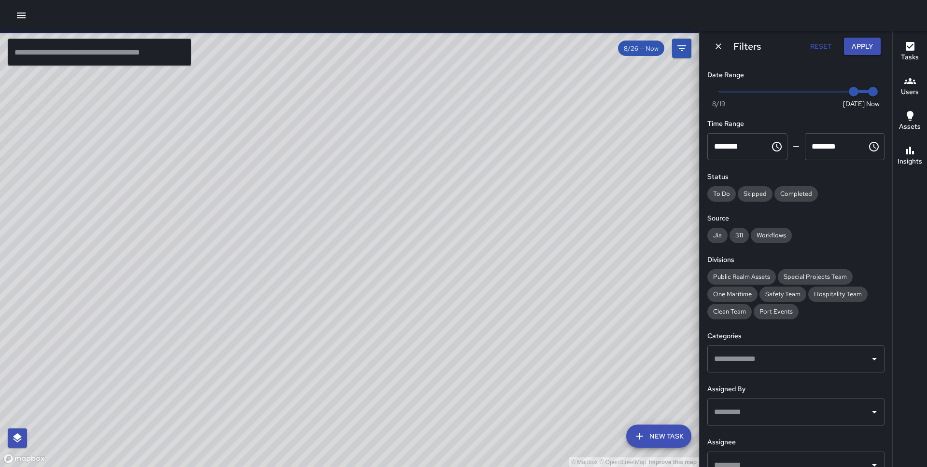
type input "*"
click at [718, 91] on span at bounding box center [718, 91] width 1 height 1
click at [737, 295] on span "One Maritime" at bounding box center [732, 294] width 50 height 8
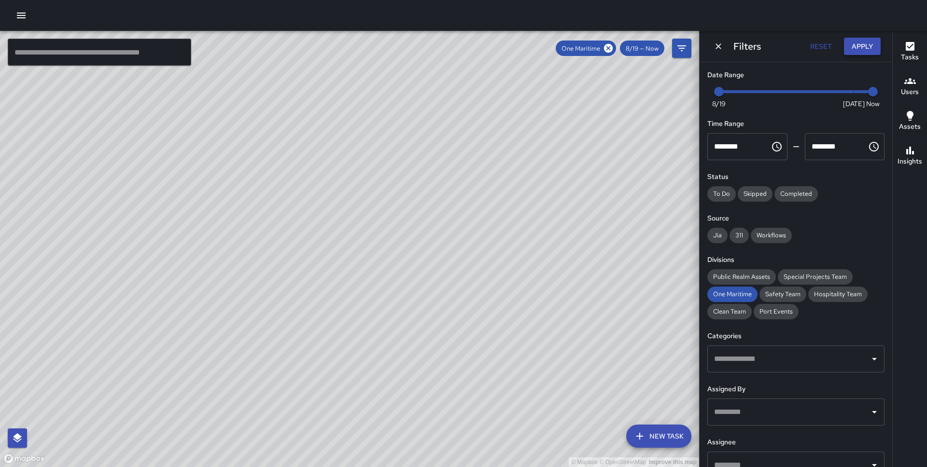
click at [854, 50] on button "Apply" at bounding box center [862, 47] width 37 height 18
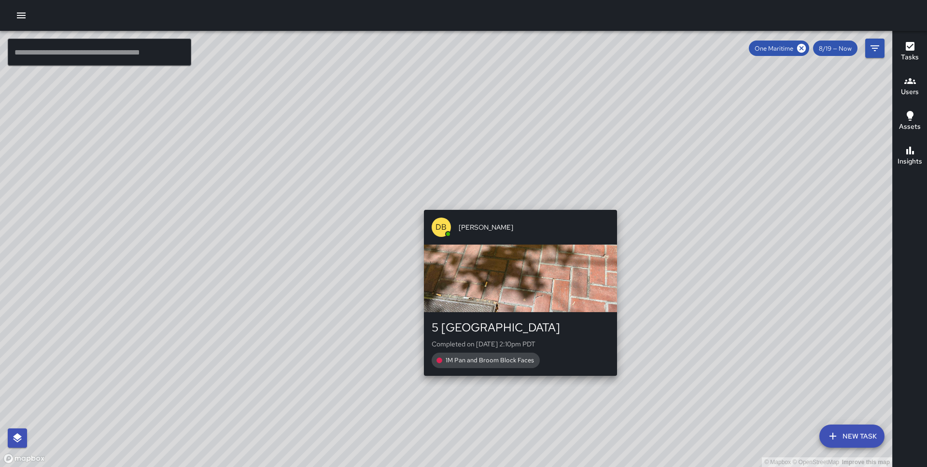
click at [517, 203] on div "© Mapbox © OpenStreetMap Improve this map DB [PERSON_NAME] [GEOGRAPHIC_DATA] Co…" at bounding box center [446, 249] width 892 height 436
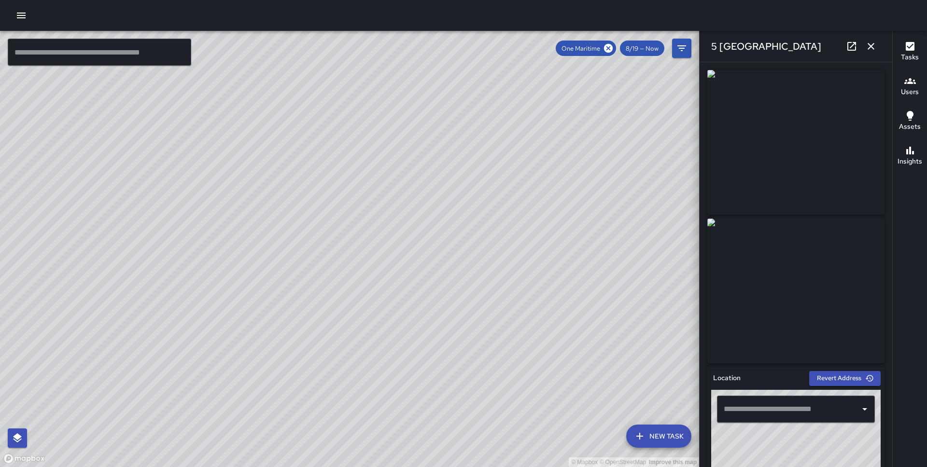
type input "**********"
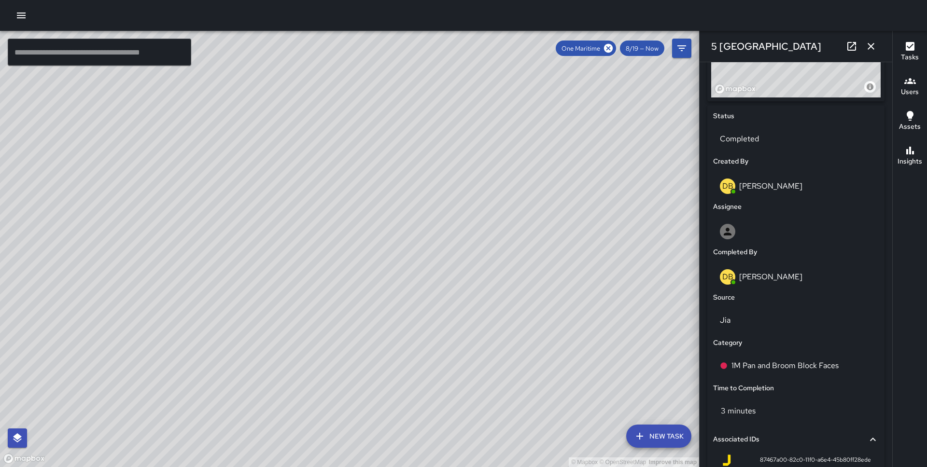
scroll to position [531, 0]
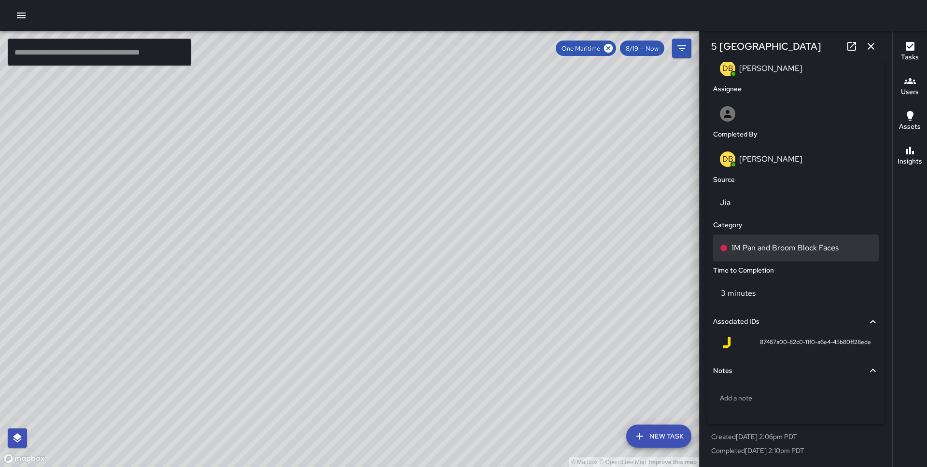
click at [799, 245] on p "1M Pan and Broom Block Faces" at bounding box center [784, 248] width 107 height 12
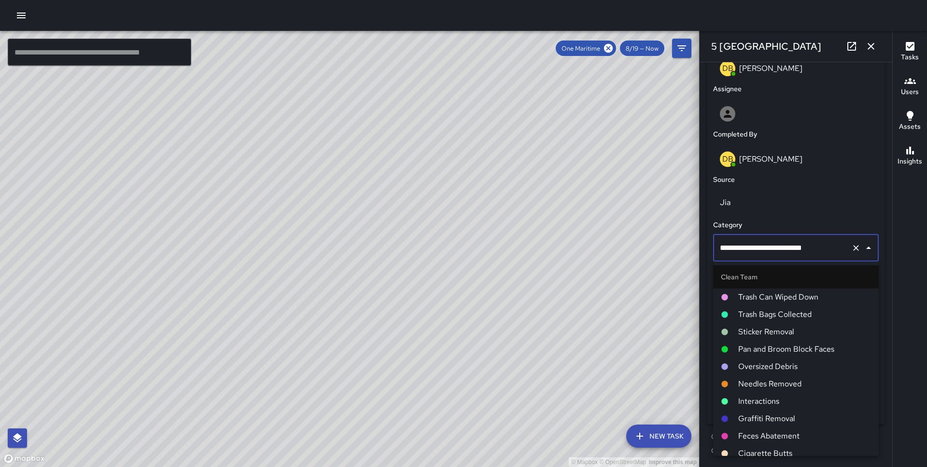
scroll to position [1, 0]
click at [792, 344] on span "Pan and Broom Block Faces" at bounding box center [804, 348] width 133 height 12
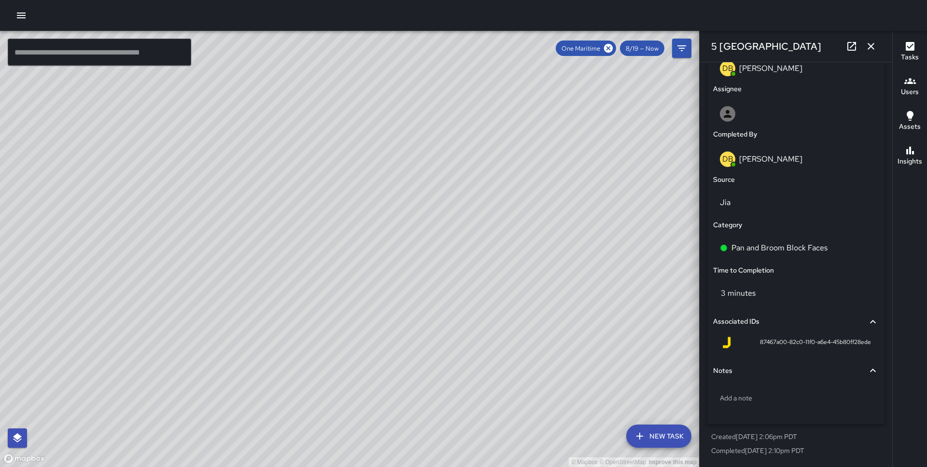
click at [183, 336] on div "© Mapbox © OpenStreetMap Improve this map DB [PERSON_NAME] [STREET_ADDRESS][PER…" at bounding box center [349, 249] width 699 height 436
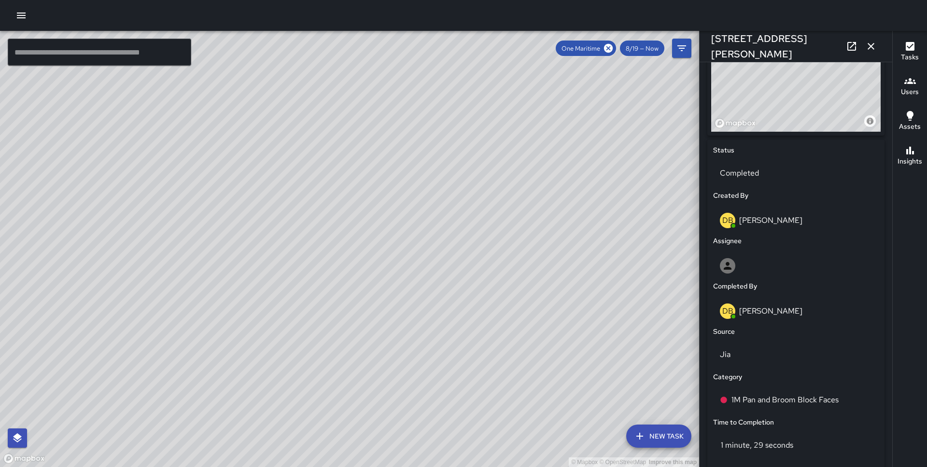
scroll to position [531, 0]
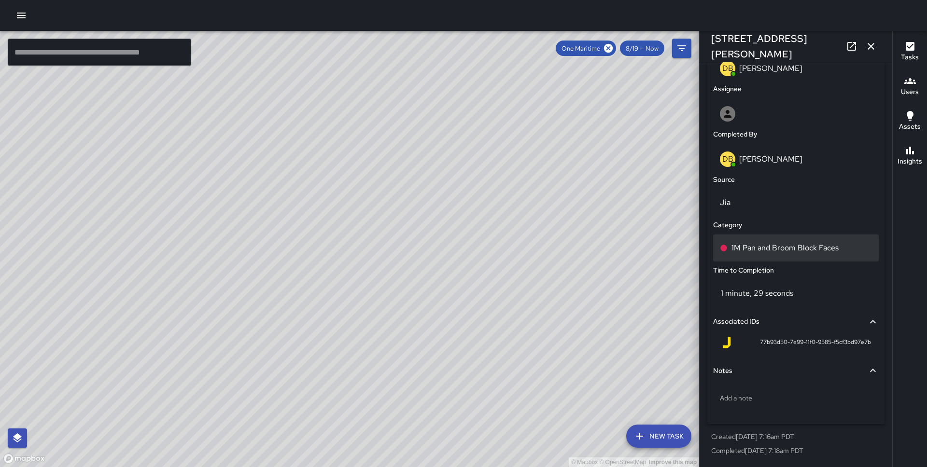
click at [773, 246] on p "1M Pan and Broom Block Faces" at bounding box center [784, 248] width 107 height 12
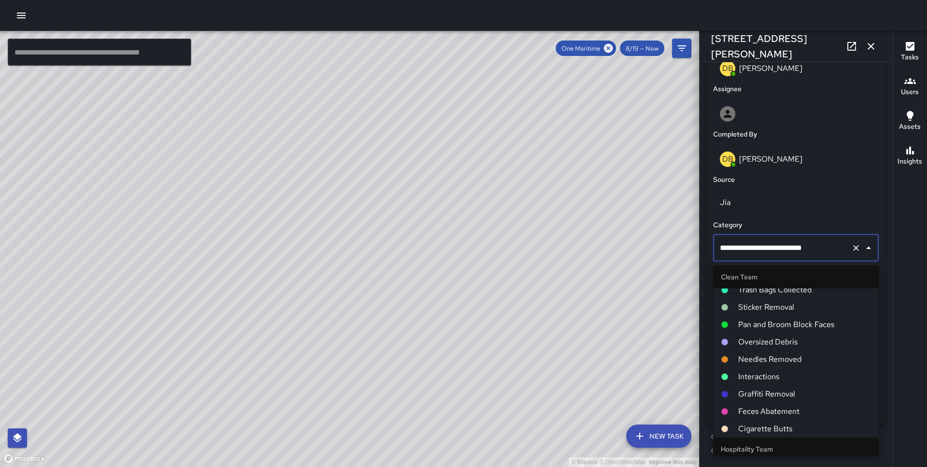
scroll to position [0, 0]
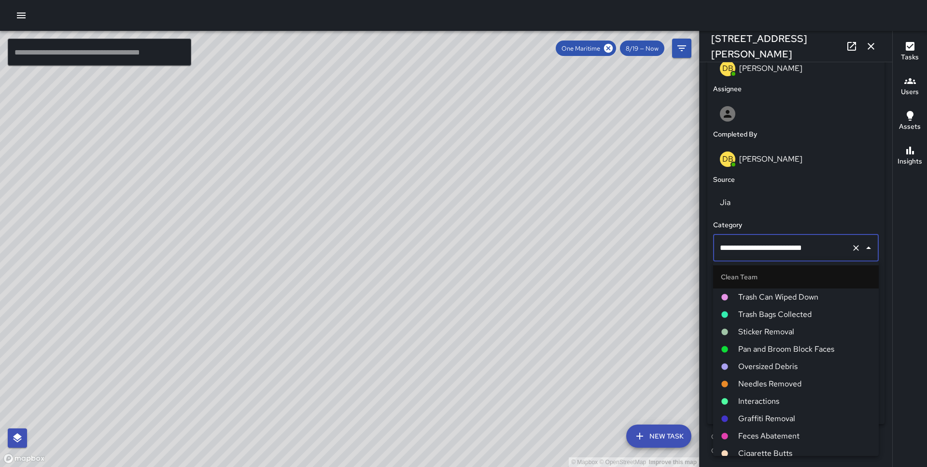
click at [785, 350] on span "Pan and Broom Block Faces" at bounding box center [804, 350] width 133 height 12
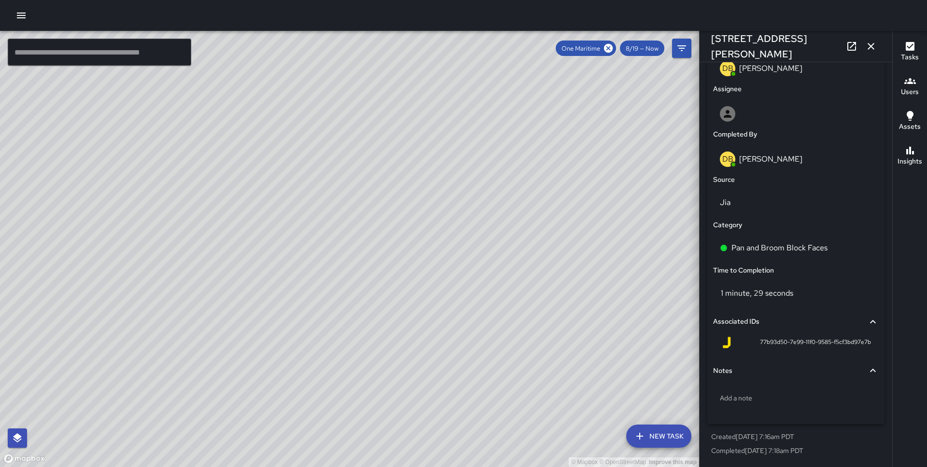
click at [158, 207] on div "© Mapbox © OpenStreetMap Improve this map" at bounding box center [349, 249] width 699 height 436
click at [112, 245] on div "© Mapbox © OpenStreetMap Improve this map DB [PERSON_NAME] Completed on [DATE] …" at bounding box center [349, 249] width 699 height 436
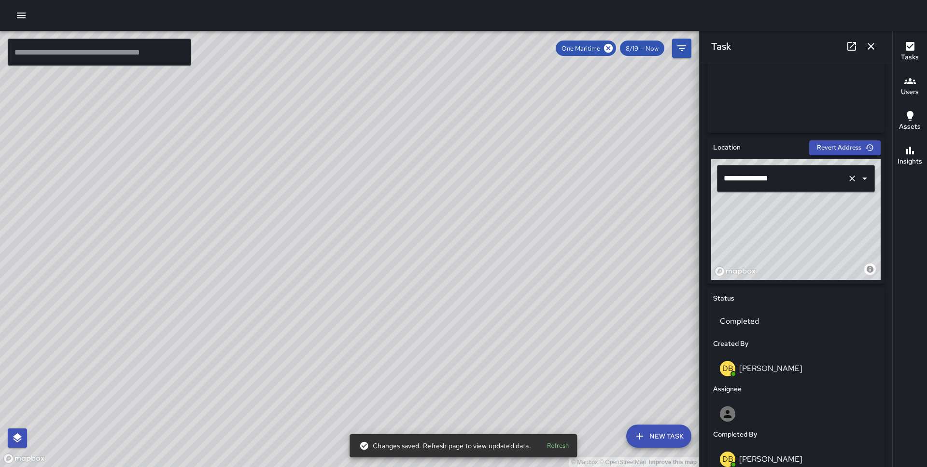
scroll to position [531, 0]
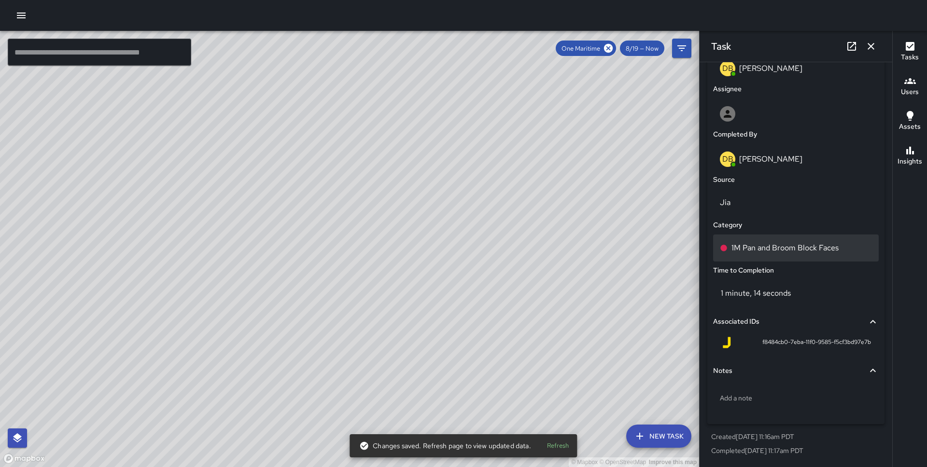
click at [758, 248] on p "1M Pan and Broom Block Faces" at bounding box center [784, 248] width 107 height 12
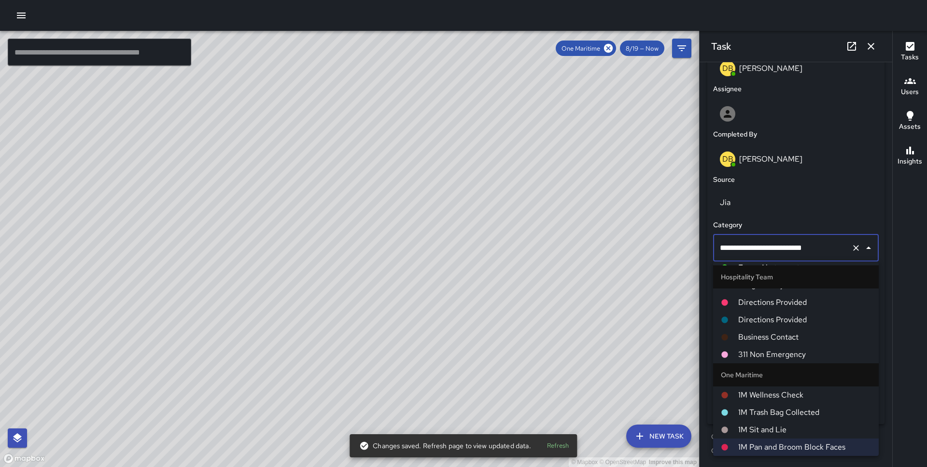
scroll to position [0, 0]
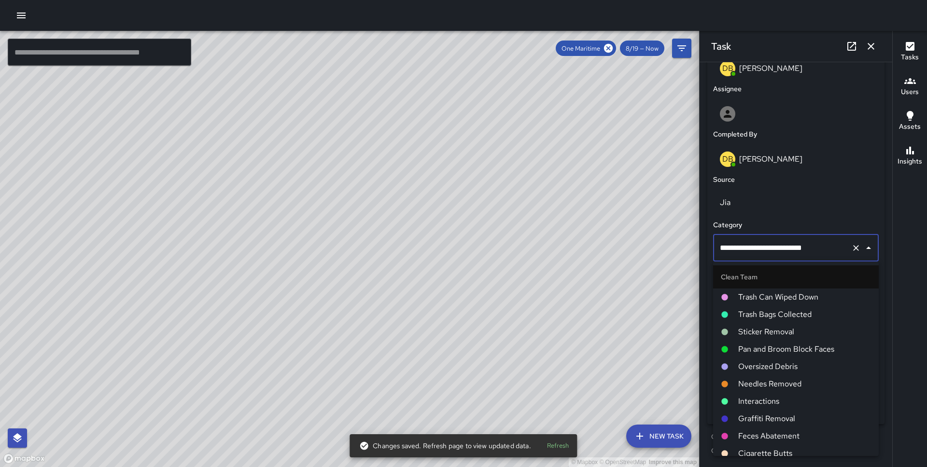
click at [787, 339] on li "Sticker Removal" at bounding box center [796, 331] width 166 height 17
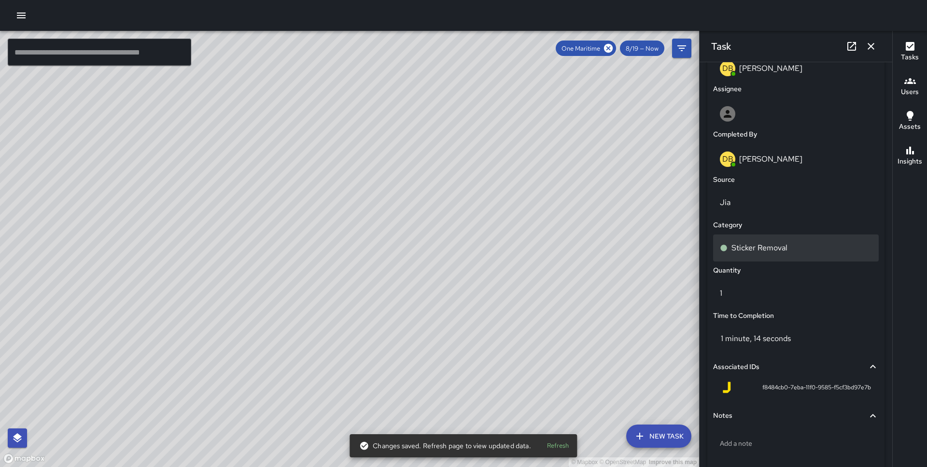
click at [758, 250] on p "Sticker Removal" at bounding box center [759, 248] width 56 height 12
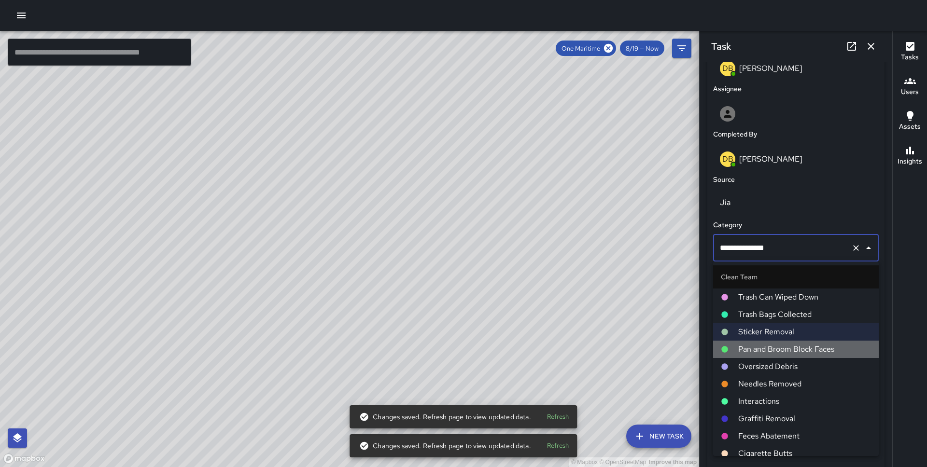
click at [760, 350] on span "Pan and Broom Block Faces" at bounding box center [804, 350] width 133 height 12
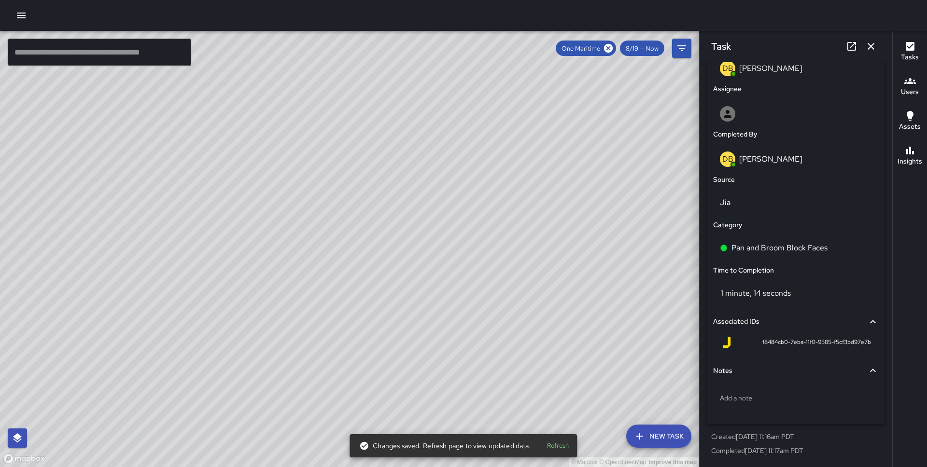
drag, startPoint x: 93, startPoint y: 272, endPoint x: 242, endPoint y: 109, distance: 220.7
click at [242, 109] on div "© Mapbox © OpenStreetMap Improve this map" at bounding box center [349, 249] width 699 height 436
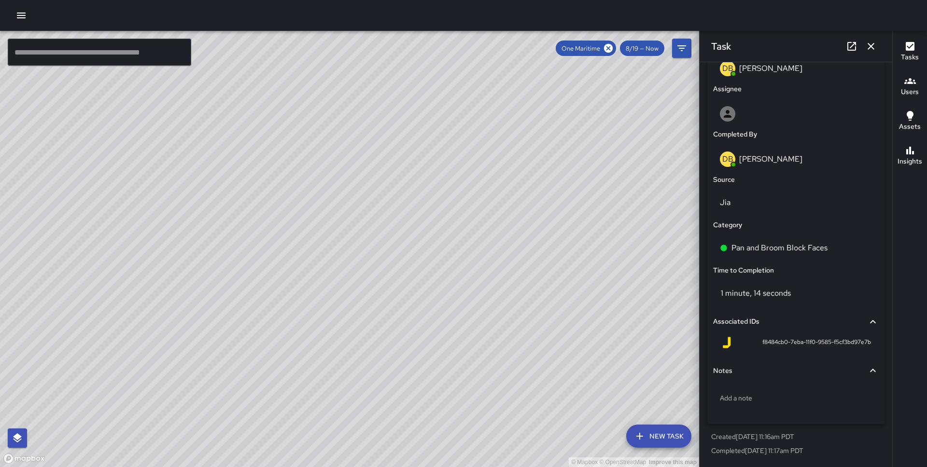
drag, startPoint x: 242, startPoint y: 110, endPoint x: 240, endPoint y: 272, distance: 162.7
click at [240, 272] on div "© Mapbox © OpenStreetMap Improve this map" at bounding box center [349, 249] width 699 height 436
click at [876, 47] on icon "button" at bounding box center [871, 47] width 12 height 12
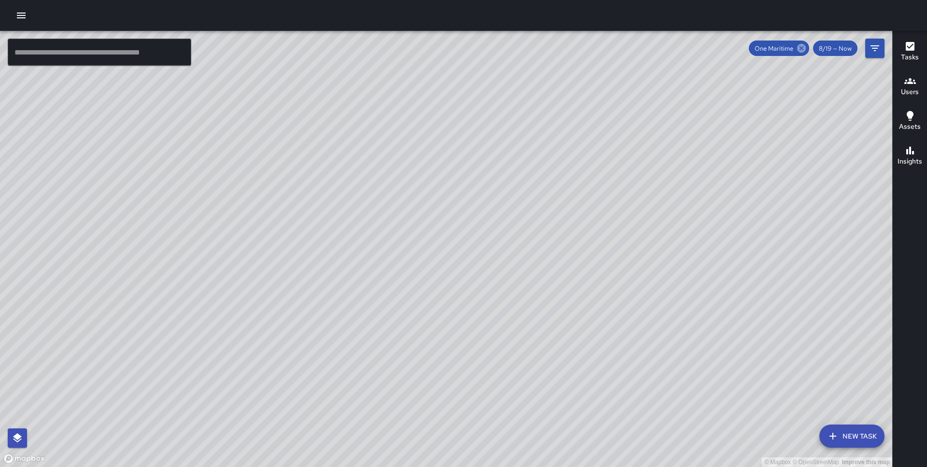
click at [804, 50] on icon at bounding box center [801, 48] width 9 height 9
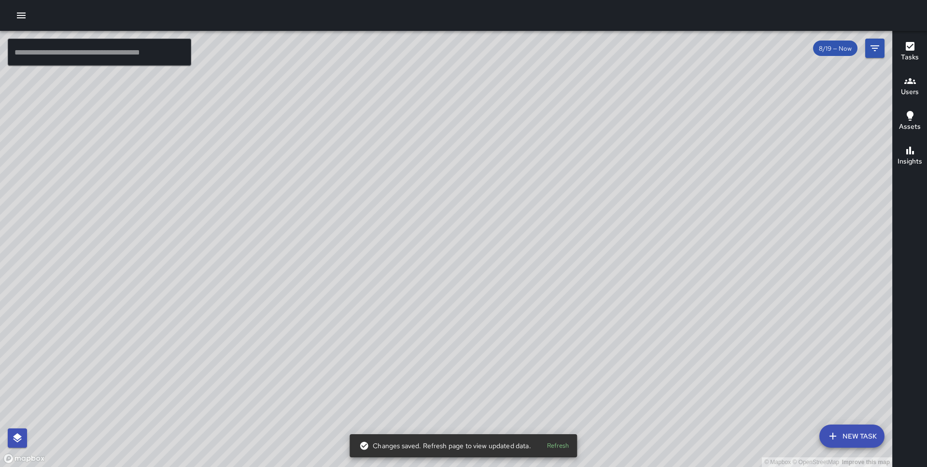
click at [26, 21] on icon "button" at bounding box center [21, 16] width 12 height 12
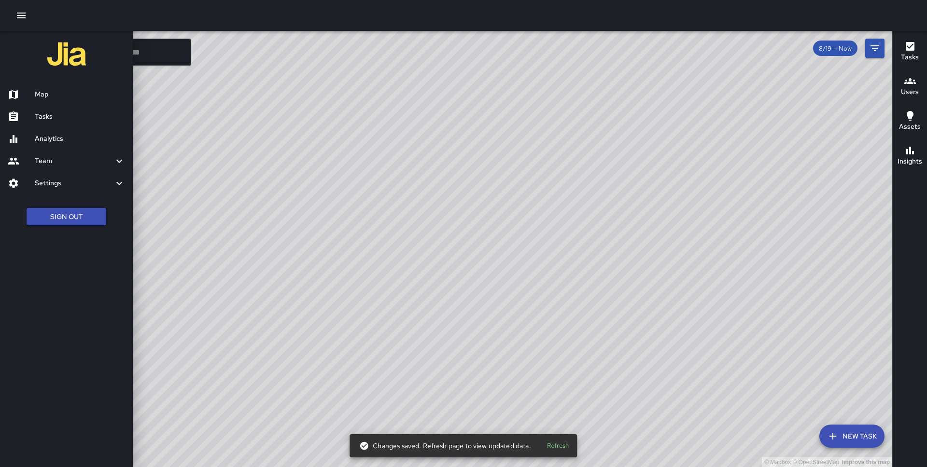
click at [71, 186] on h6 "Settings" at bounding box center [74, 183] width 79 height 11
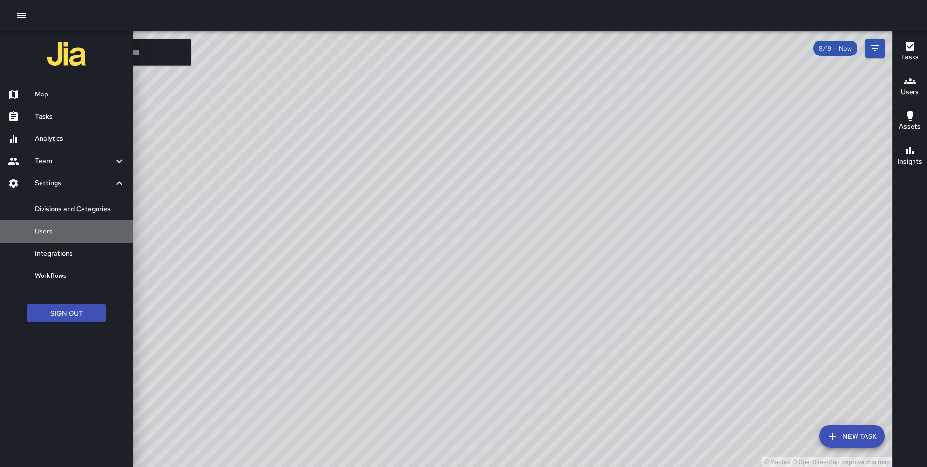
click at [69, 236] on h6 "Users" at bounding box center [80, 231] width 90 height 11
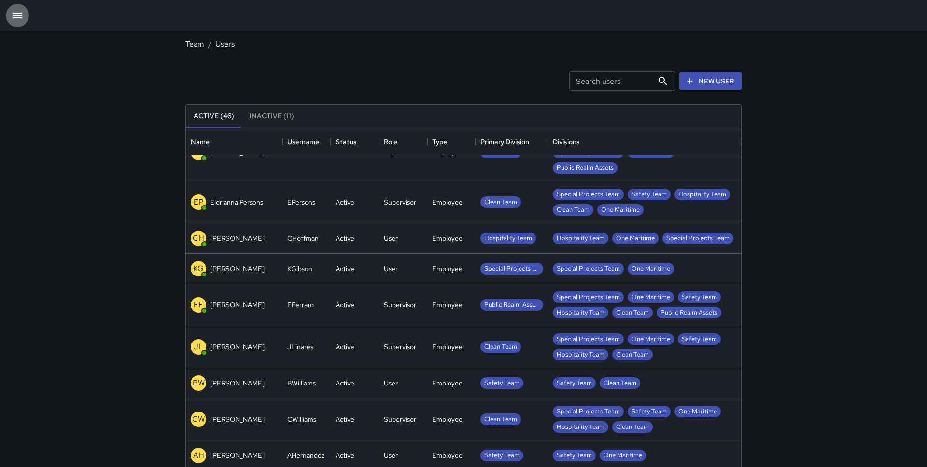
click at [14, 16] on icon "button" at bounding box center [18, 16] width 12 height 12
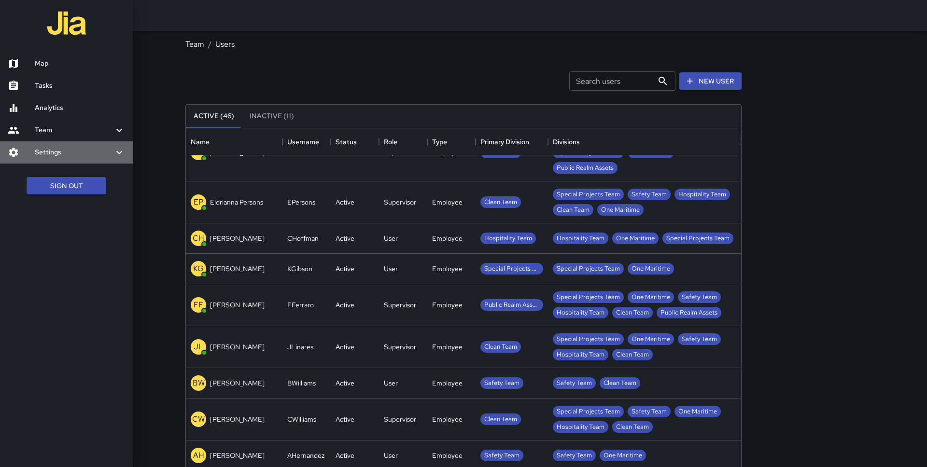
click at [53, 149] on h6 "Settings" at bounding box center [74, 152] width 79 height 11
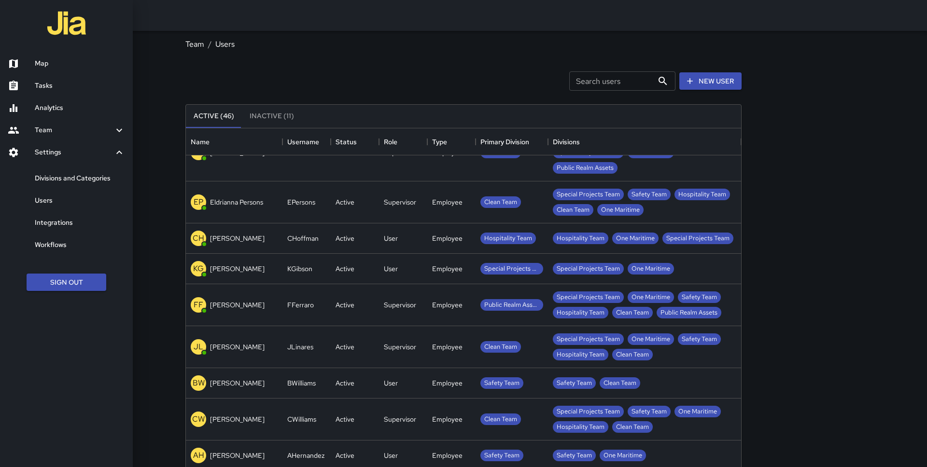
click at [62, 181] on h6 "Divisions and Categories" at bounding box center [80, 178] width 90 height 11
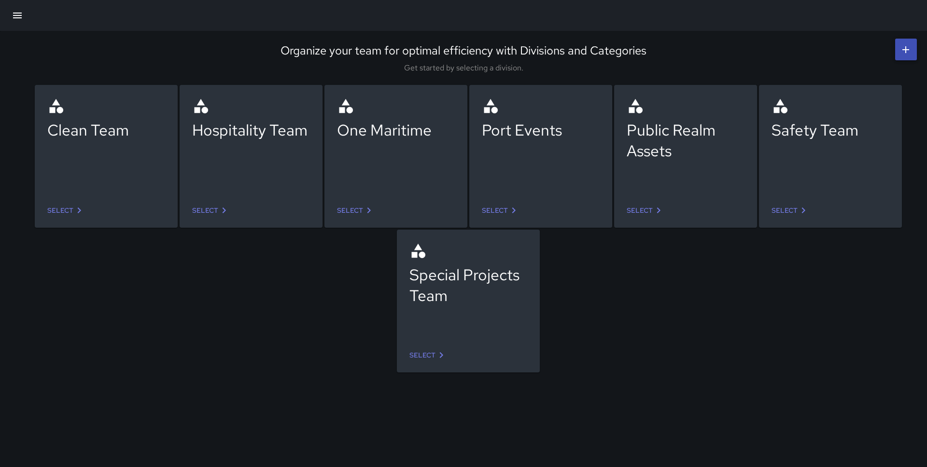
click at [18, 14] on icon "button" at bounding box center [17, 16] width 9 height 6
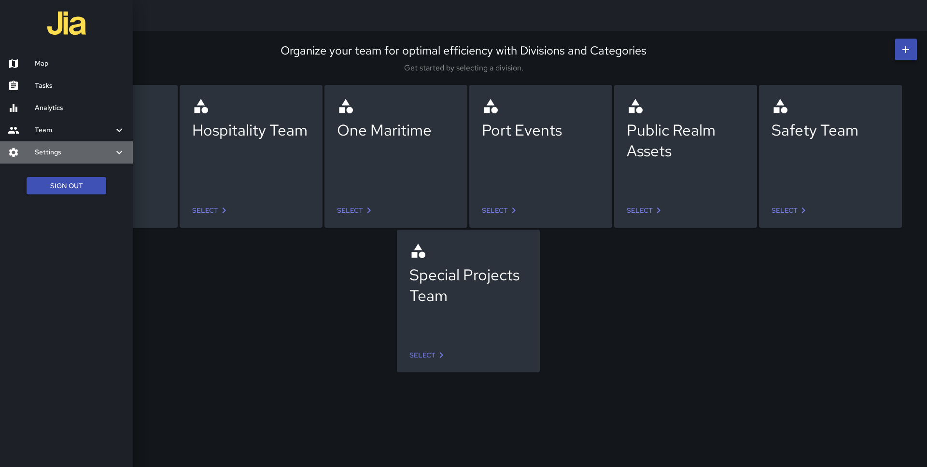
click at [55, 148] on h6 "Settings" at bounding box center [74, 152] width 79 height 11
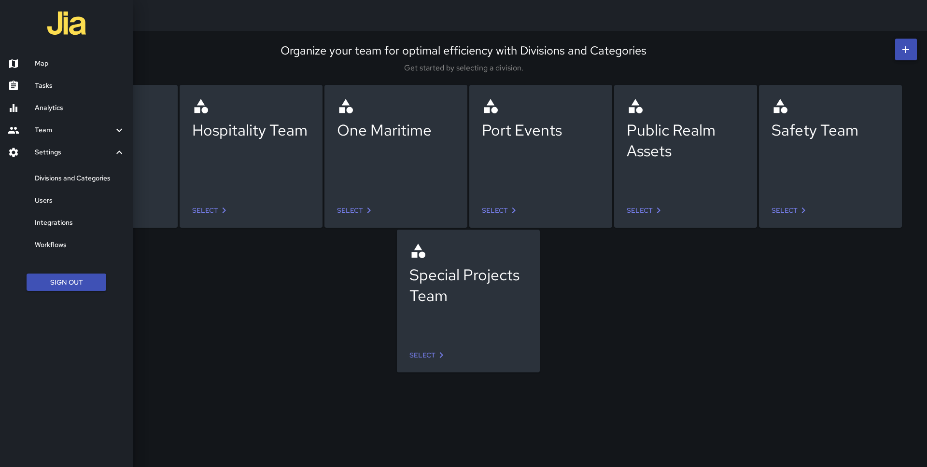
click at [52, 198] on h6 "Users" at bounding box center [80, 201] width 90 height 11
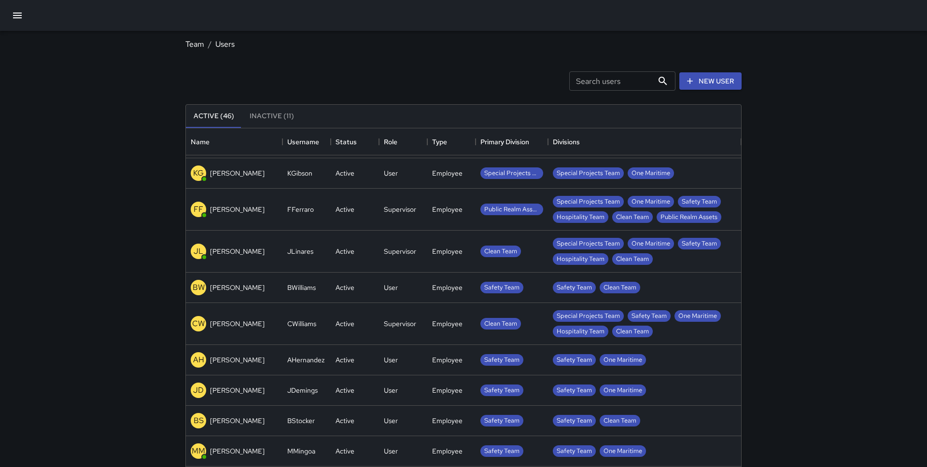
scroll to position [347, 0]
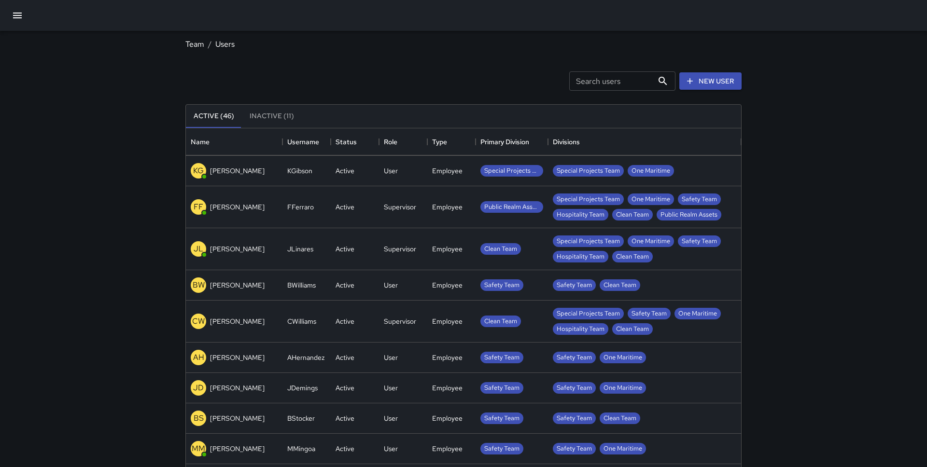
click at [252, 285] on p "[PERSON_NAME]" at bounding box center [237, 285] width 55 height 10
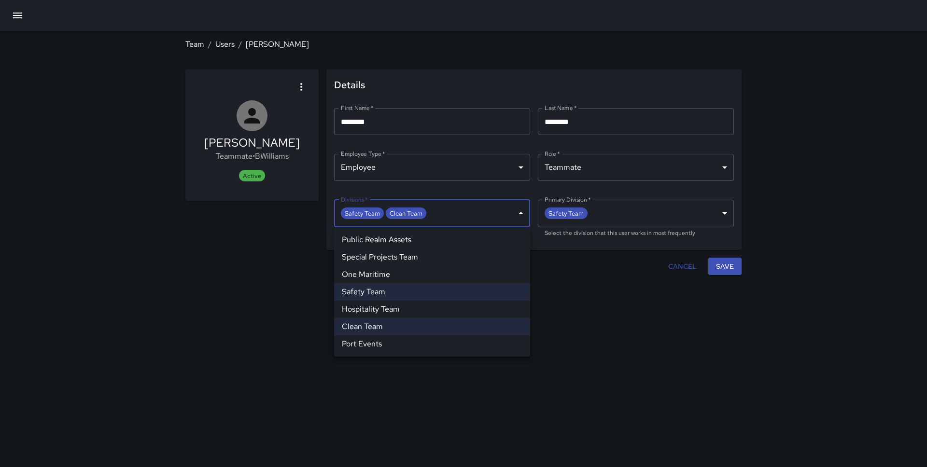
click at [510, 209] on body "**********" at bounding box center [463, 233] width 927 height 467
click at [401, 305] on li "Hospitality Team" at bounding box center [432, 309] width 196 height 17
type input "**********"
click at [731, 268] on div at bounding box center [463, 233] width 927 height 467
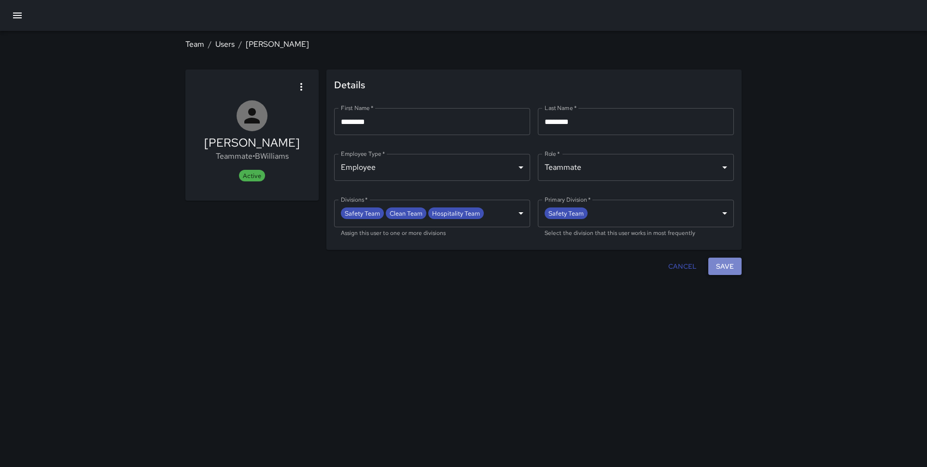
click at [728, 269] on button "Save" at bounding box center [724, 267] width 33 height 18
click at [221, 41] on link "Users" at bounding box center [224, 44] width 19 height 10
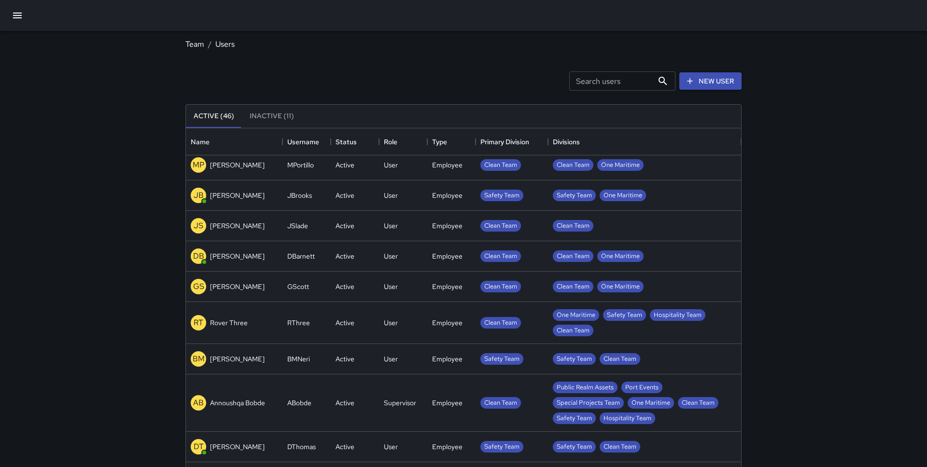
scroll to position [1332, 0]
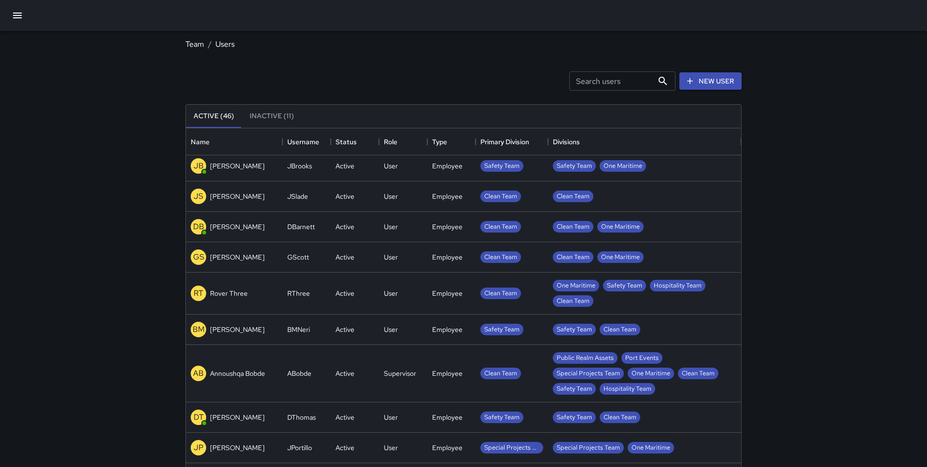
click at [253, 335] on div "BM [PERSON_NAME]" at bounding box center [228, 329] width 74 height 15
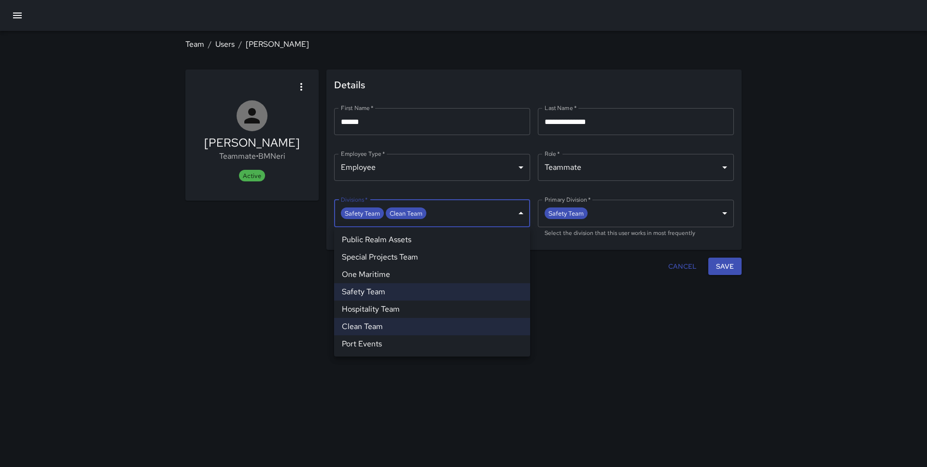
click at [482, 212] on body "**********" at bounding box center [463, 233] width 927 height 467
click at [414, 308] on li "Hospitality Team" at bounding box center [432, 309] width 196 height 17
type input "**********"
click at [729, 267] on div at bounding box center [463, 233] width 927 height 467
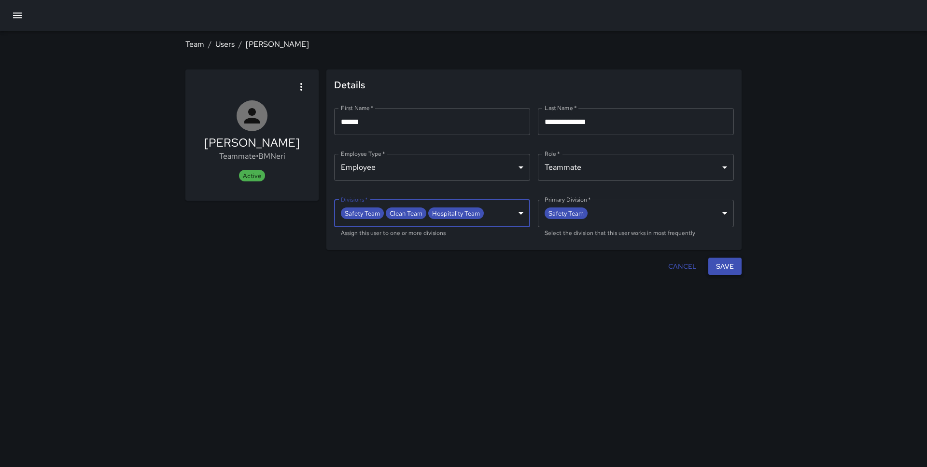
click at [726, 266] on button "Save" at bounding box center [724, 267] width 33 height 18
click at [222, 43] on link "Users" at bounding box center [224, 44] width 19 height 10
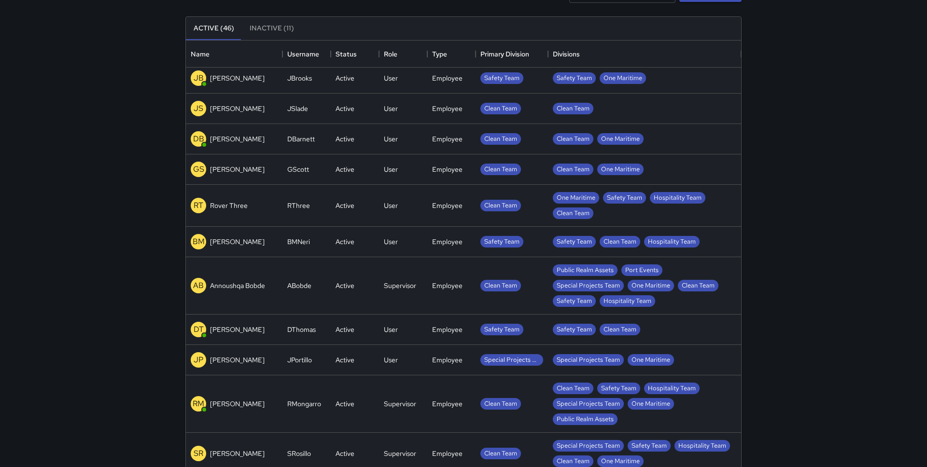
scroll to position [104, 0]
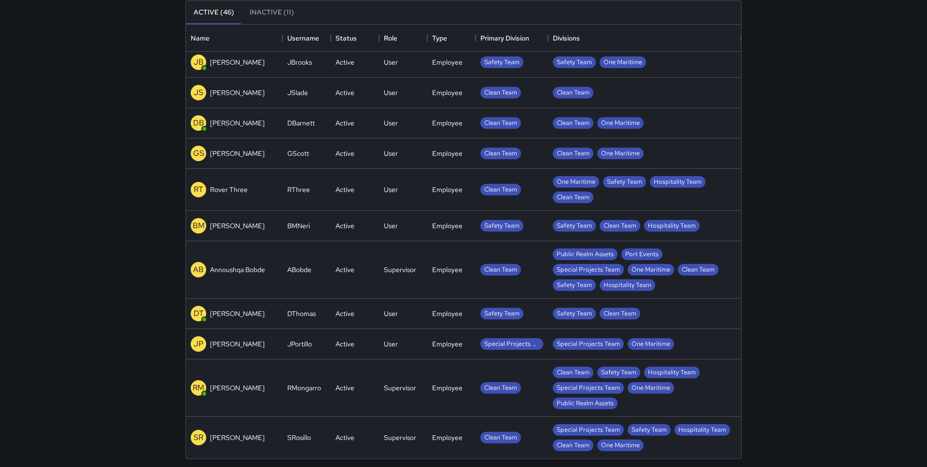
click at [249, 312] on p "[PERSON_NAME]" at bounding box center [237, 314] width 55 height 10
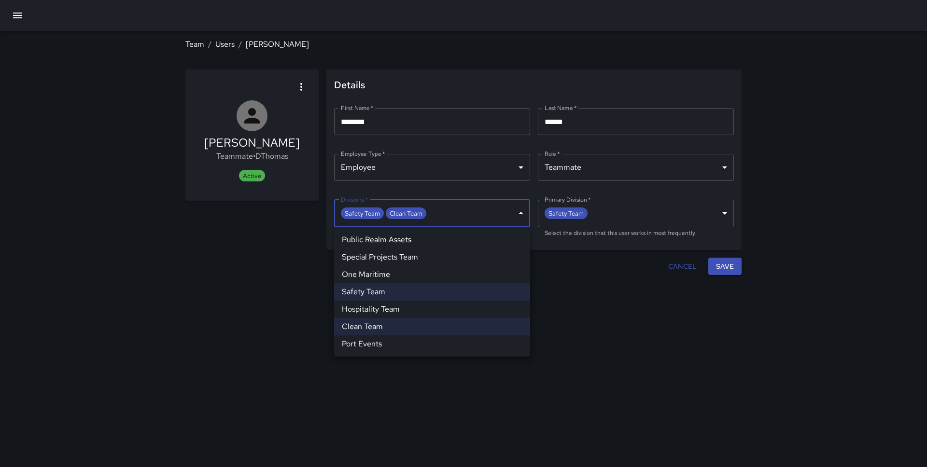
click at [450, 214] on body "**********" at bounding box center [463, 233] width 927 height 467
click at [418, 308] on li "Hospitality Team" at bounding box center [432, 309] width 196 height 17
type input "**********"
click at [742, 266] on div at bounding box center [463, 233] width 927 height 467
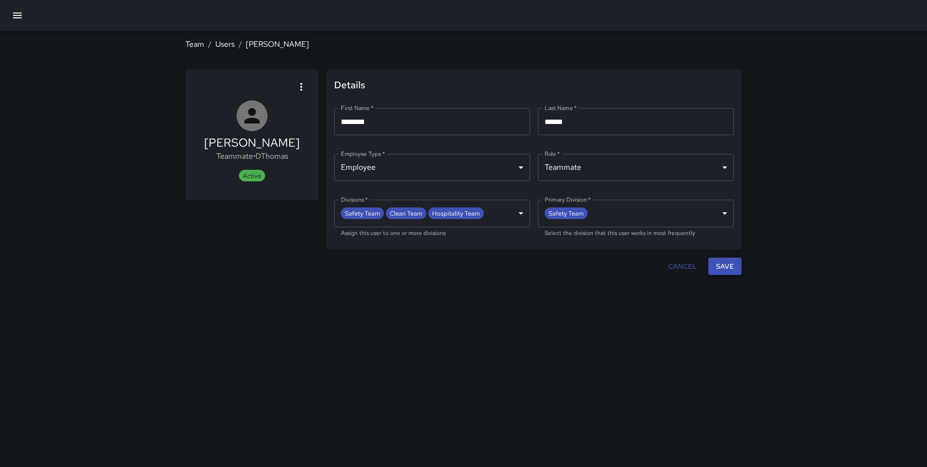
click at [725, 267] on button "Save" at bounding box center [724, 267] width 33 height 18
click at [7, 15] on button "button" at bounding box center [17, 15] width 23 height 23
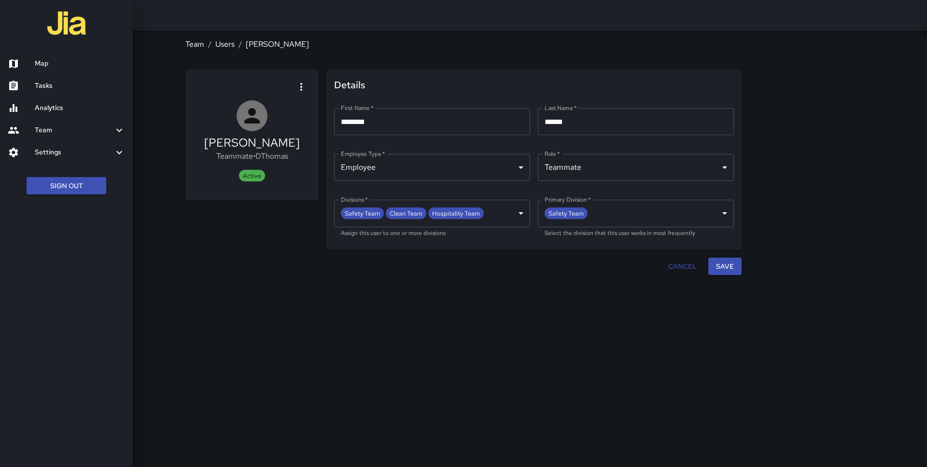
click at [26, 64] on div at bounding box center [21, 64] width 27 height 12
